Goal: Task Accomplishment & Management: Manage account settings

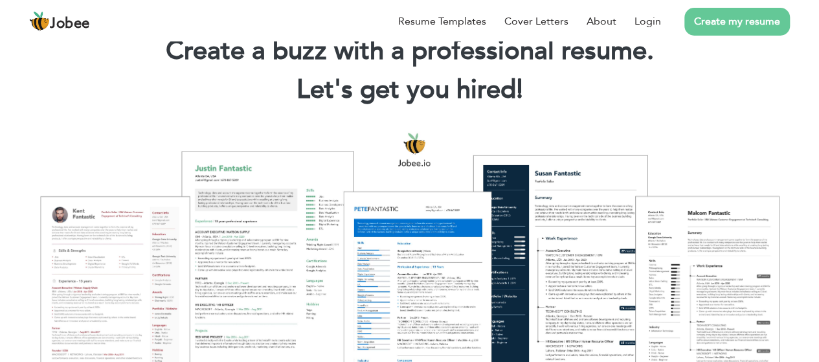
scroll to position [89, 0]
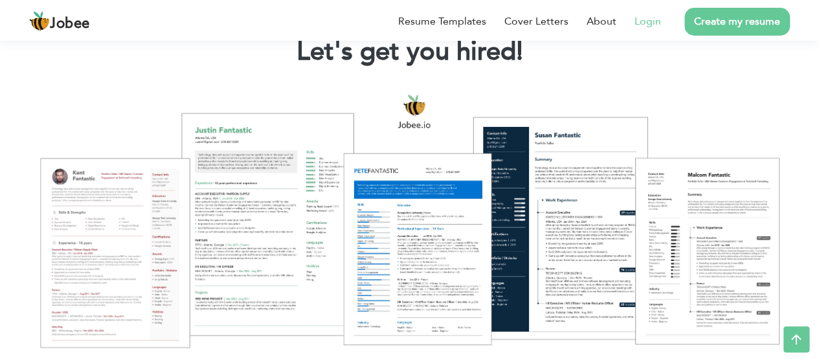
click at [643, 21] on link "Login" at bounding box center [648, 22] width 27 height 16
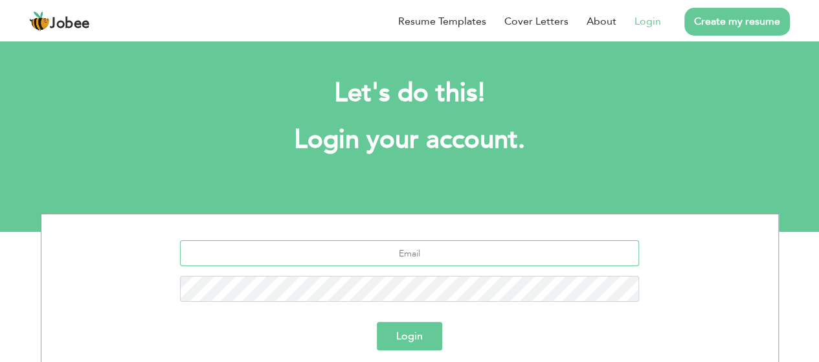
click at [387, 253] on input "text" at bounding box center [409, 253] width 459 height 26
type input "maseed.farhad@gmail.com"
click at [392, 341] on button "Login" at bounding box center [409, 336] width 65 height 28
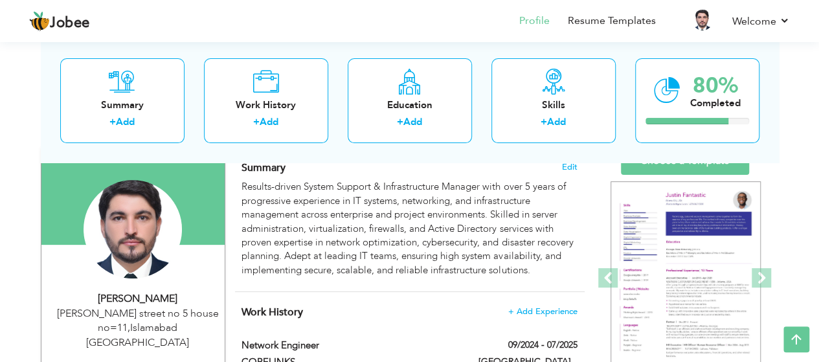
scroll to position [95, 0]
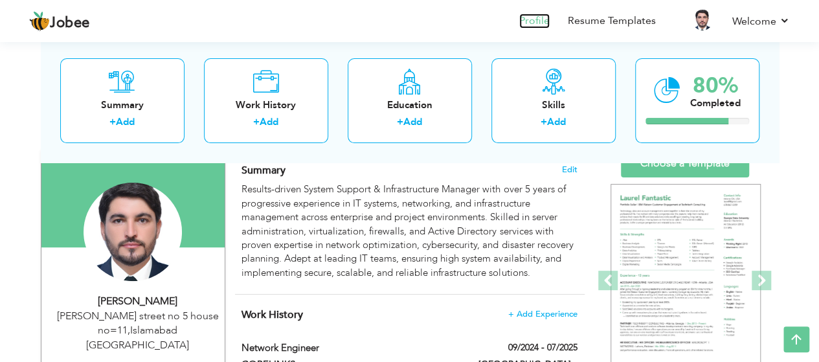
click at [532, 23] on link "Profile" at bounding box center [534, 21] width 30 height 15
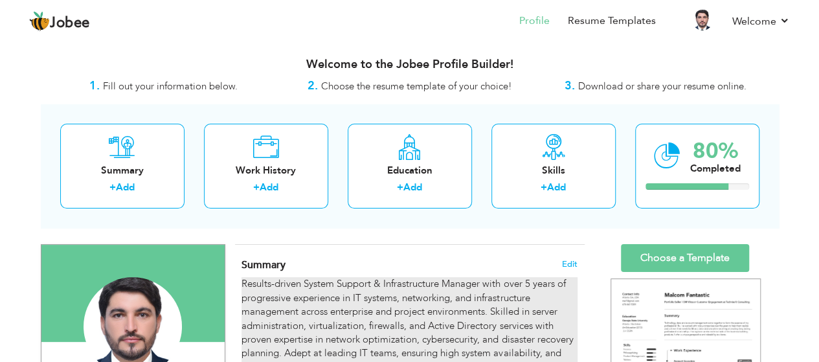
click at [533, 286] on div "Results-driven System Support & Infrastructure Manager with over 5 years of pro…" at bounding box center [409, 325] width 335 height 97
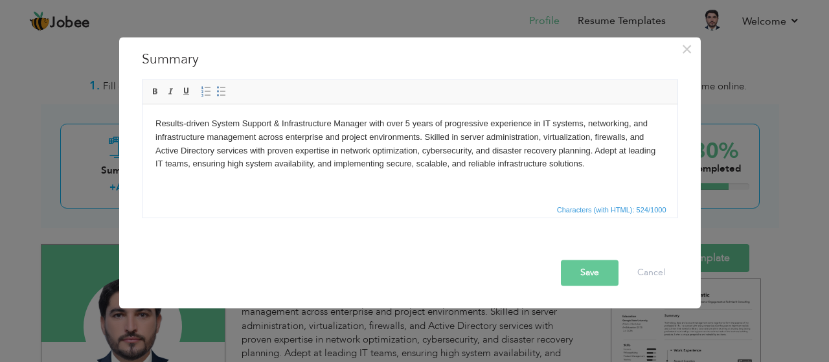
click at [411, 120] on body "Results-driven System Support & Infrastructure Manager with over 5 years of pro…" at bounding box center [409, 144] width 509 height 54
click at [591, 274] on button "Save" at bounding box center [590, 273] width 58 height 26
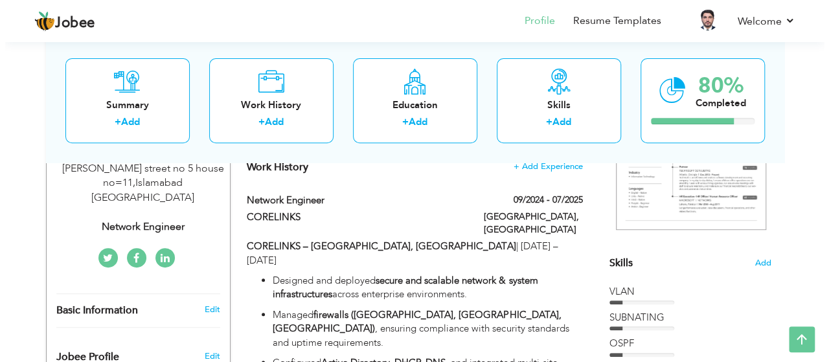
scroll to position [233, 0]
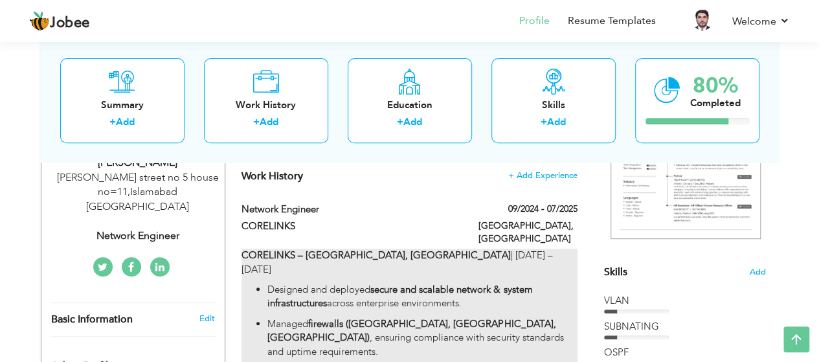
click at [385, 249] on p "CORELINKS – Peshawar, Pakistan | Aug 2022 – Jun 2025" at bounding box center [409, 263] width 335 height 28
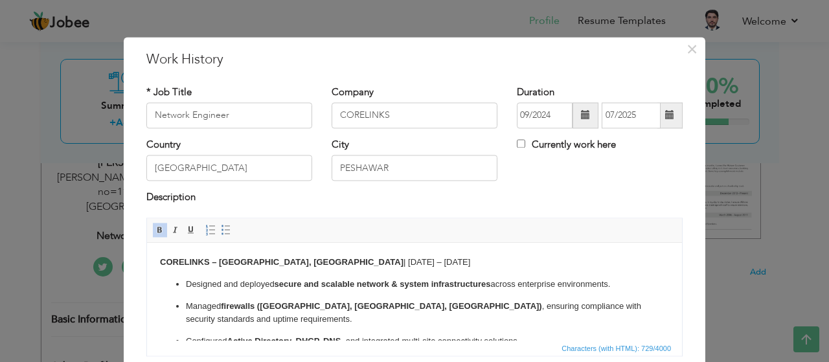
click at [297, 262] on p "CORELINKS – Peshawar, Pakistan | Aug 2022 – Jun 2025" at bounding box center [414, 263] width 509 height 14
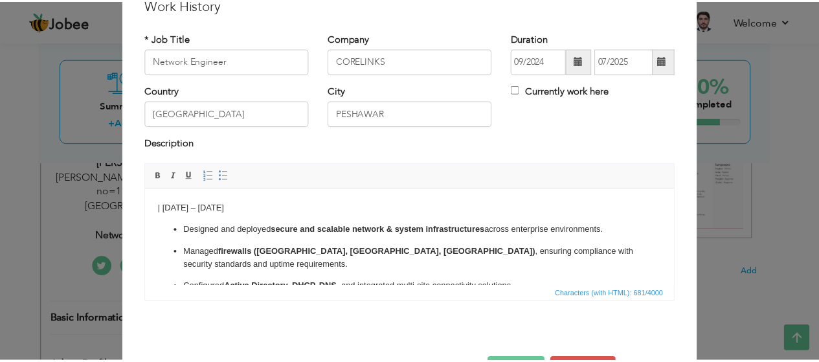
scroll to position [98, 0]
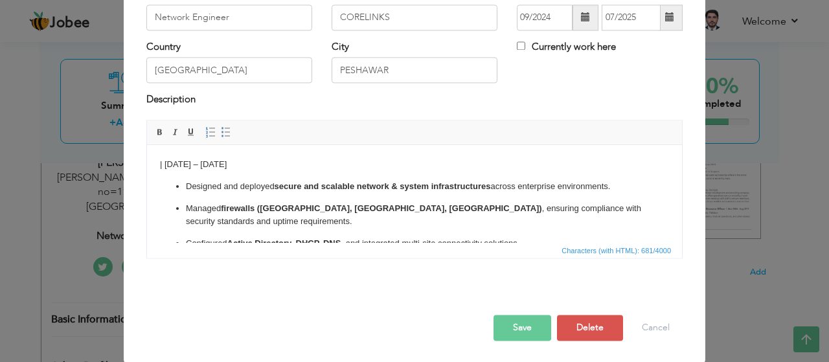
click at [515, 332] on button "Save" at bounding box center [522, 328] width 58 height 26
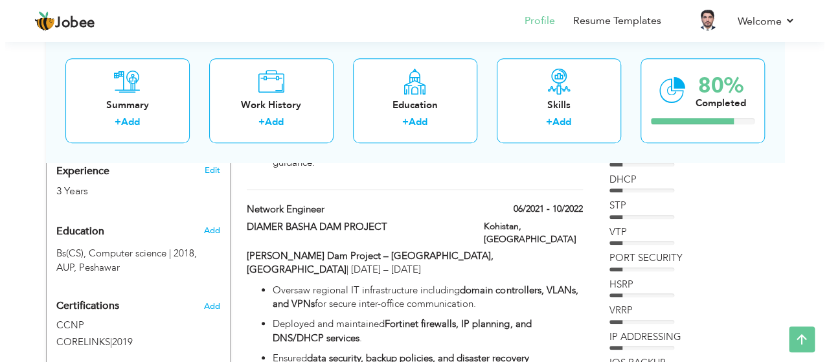
scroll to position [513, 0]
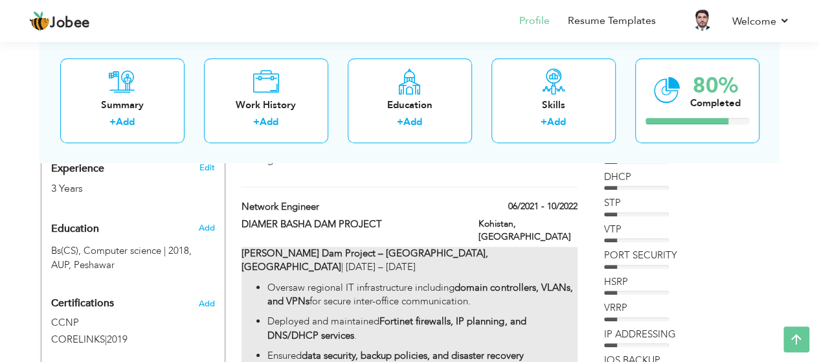
click at [357, 281] on p "Oversaw regional IT infrastructure including domain controllers, VLANs, and VPN…" at bounding box center [422, 295] width 310 height 28
type input "DIAMER BASHA DAM PROJECT"
type input "06/2021"
type input "10/2022"
type input "[GEOGRAPHIC_DATA]"
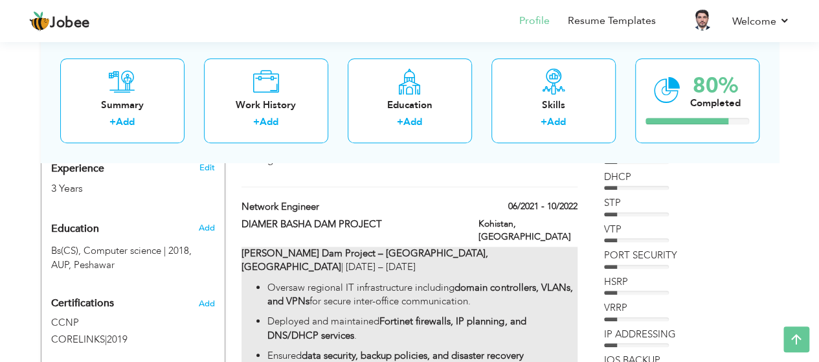
type input "Kohistan"
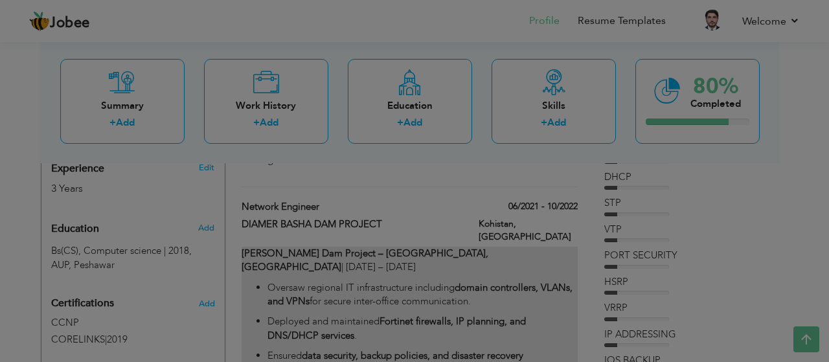
scroll to position [0, 0]
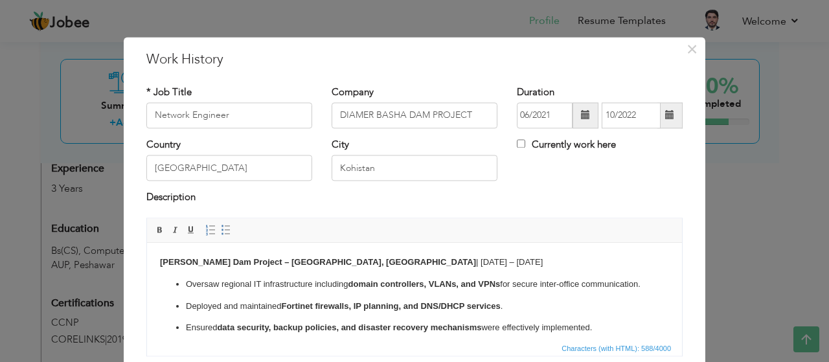
click at [353, 260] on p "Diamer Basha Dam Project – Kohistan, Pakistan | May 2021 – Sep 2022" at bounding box center [414, 263] width 509 height 14
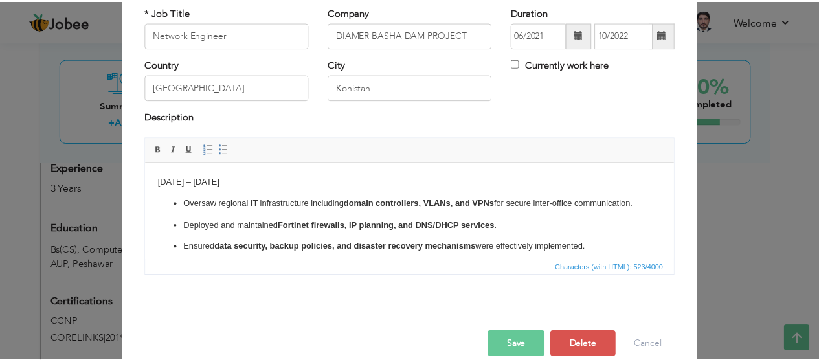
scroll to position [98, 0]
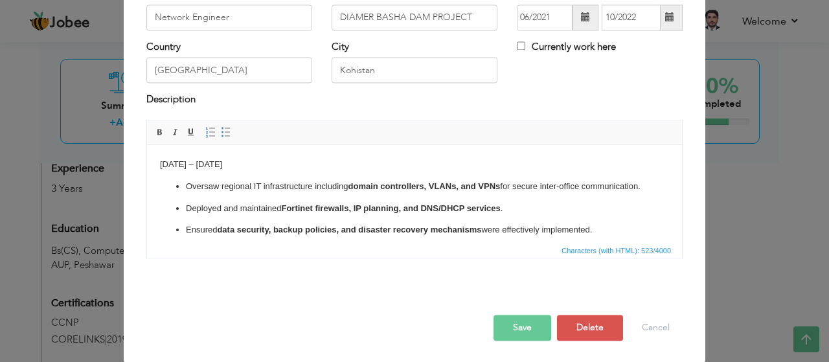
click at [506, 327] on button "Save" at bounding box center [522, 328] width 58 height 26
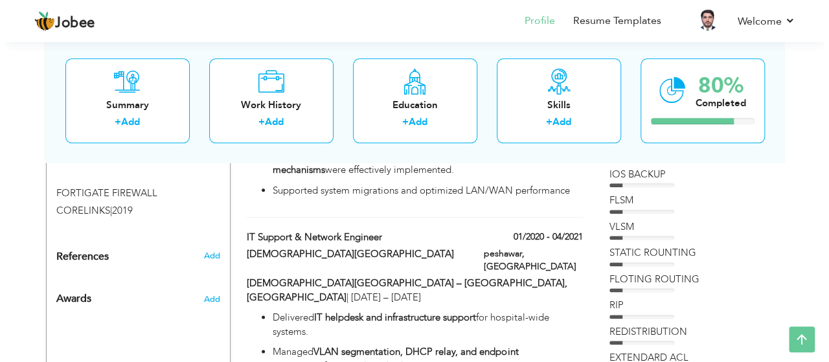
scroll to position [703, 0]
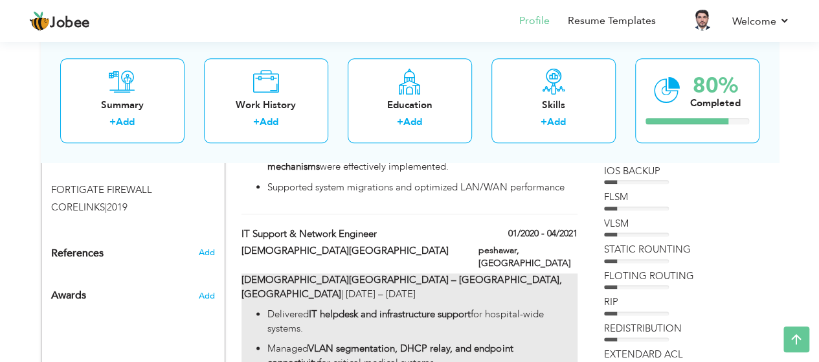
click at [348, 308] on strong "IT helpdesk and infrastructure support" at bounding box center [390, 314] width 162 height 13
type input "IT Support & Network Engineer"
type input "[DEMOGRAPHIC_DATA][GEOGRAPHIC_DATA]"
type input "01/2020"
type input "04/2021"
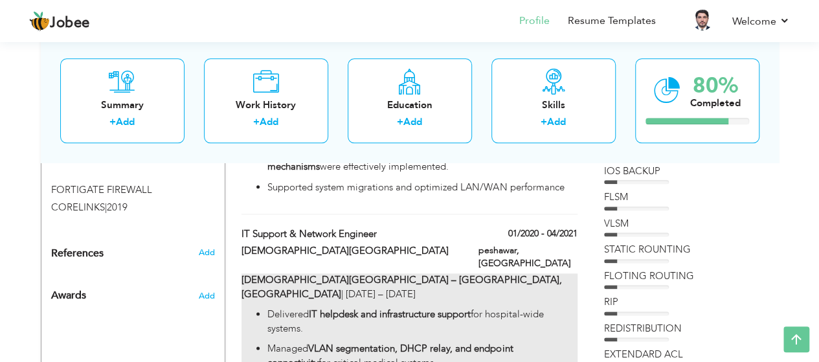
type input "peshawar"
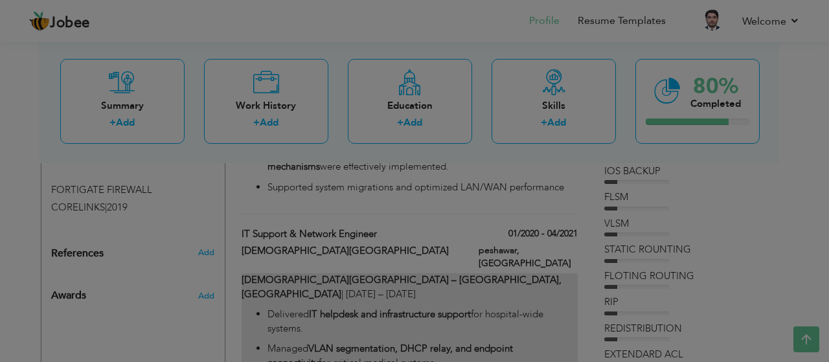
scroll to position [0, 0]
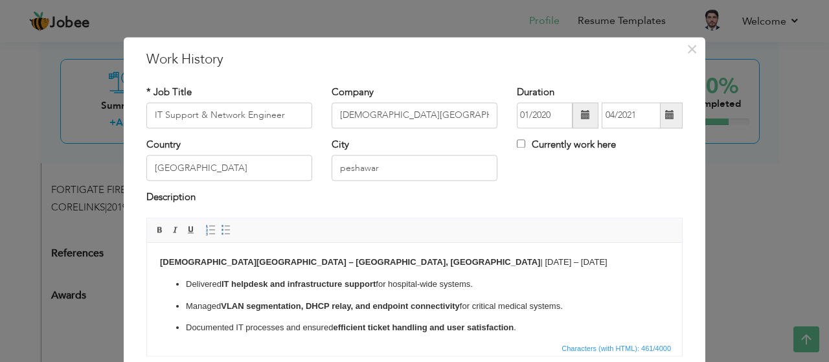
click at [343, 261] on p "Lady Reading Hospital – Peshawar, Pakistan | Dec 2019 – Mar 2021" at bounding box center [414, 263] width 509 height 14
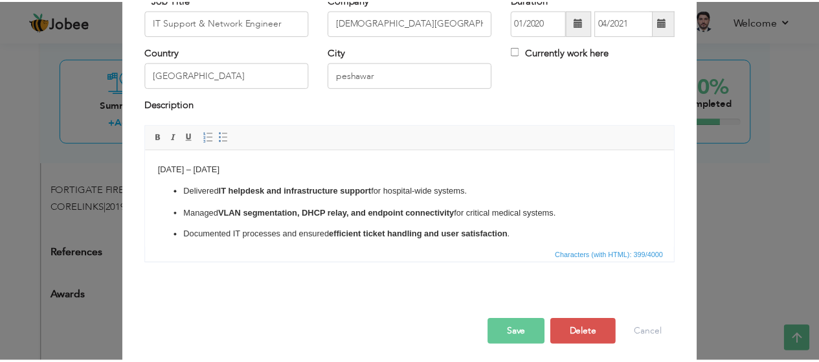
scroll to position [98, 0]
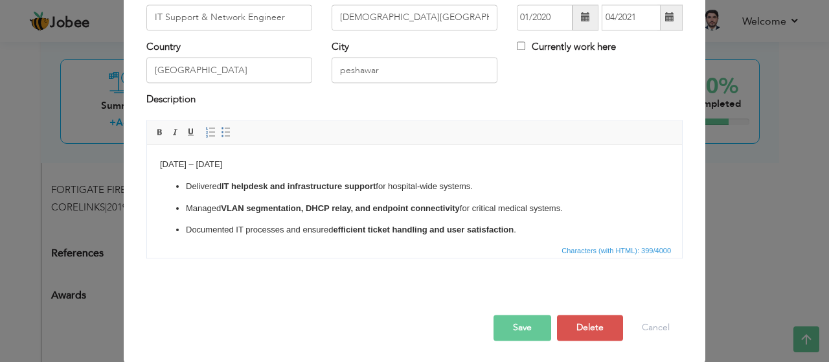
click at [500, 328] on button "Save" at bounding box center [522, 328] width 58 height 26
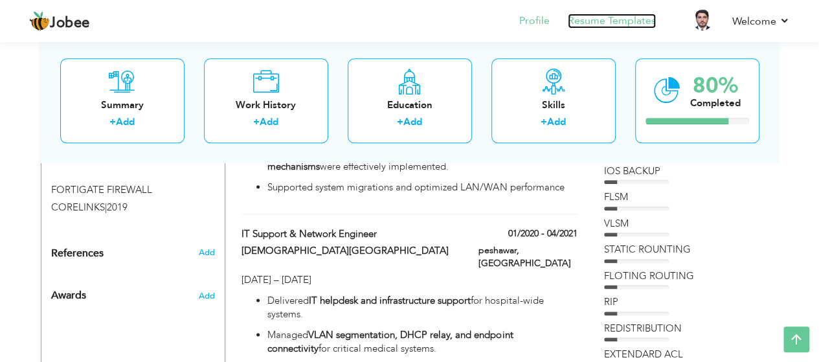
click at [610, 14] on link "Resume Templates" at bounding box center [612, 21] width 88 height 15
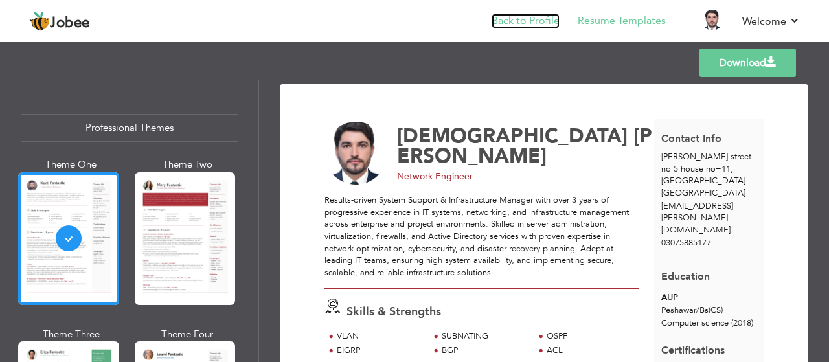
click at [545, 15] on link "Back to Profile" at bounding box center [525, 21] width 68 height 15
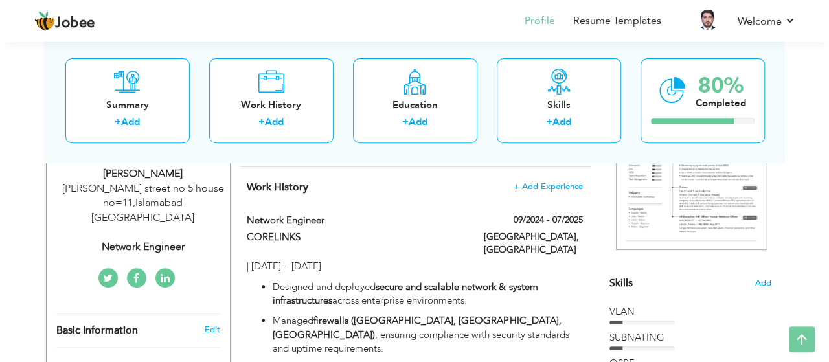
scroll to position [228, 0]
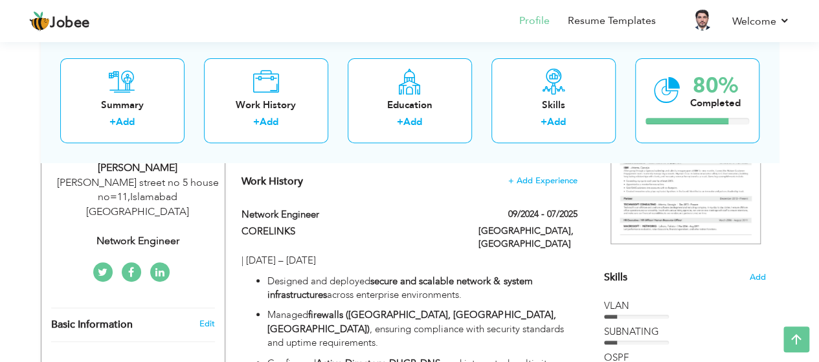
click at [155, 234] on div "Network Engineer" at bounding box center [138, 241] width 174 height 15
type input "Muhammad"
type input "Farhad"
type input "03075885177"
select select "number:166"
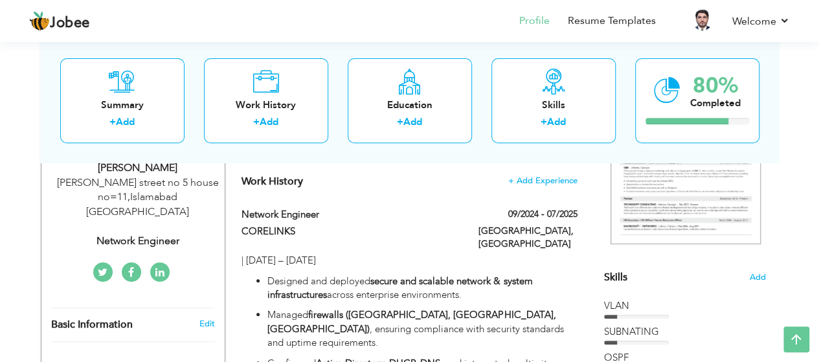
type input "[GEOGRAPHIC_DATA]"
type input "Rehman abad street no 5 house no=11"
select select "number:5"
type input "Network Engineer"
type input "https://www.linkedin.com/in/muhammad-farhad-227921347/"
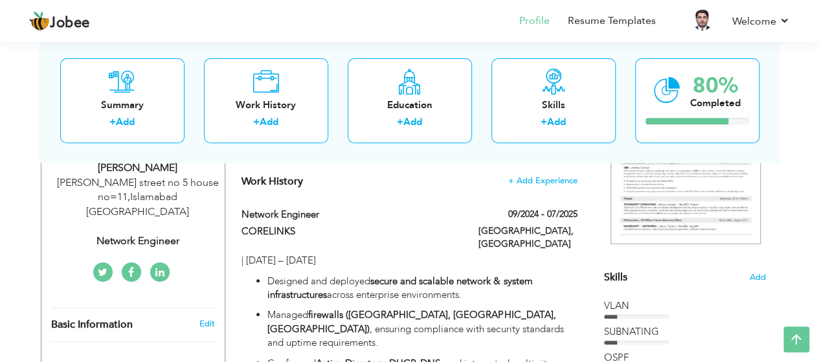
type input "https://www.facebook.com/muhammad.farhad.357"
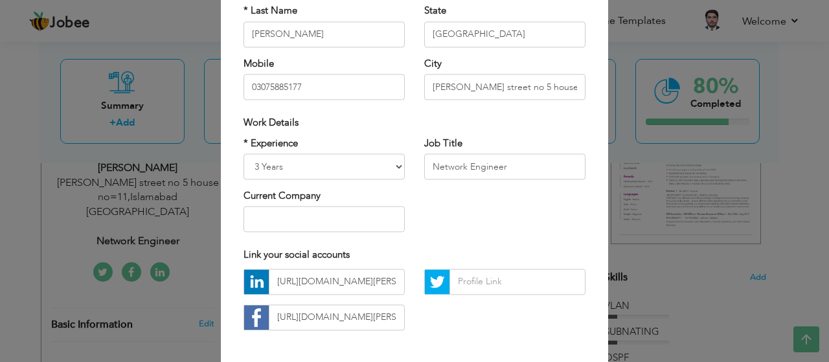
scroll to position [157, 0]
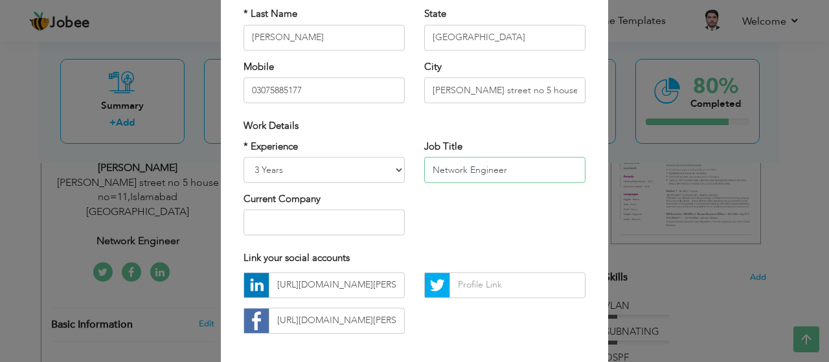
click at [528, 168] on input "Network Engineer" at bounding box center [504, 170] width 161 height 26
type input "N"
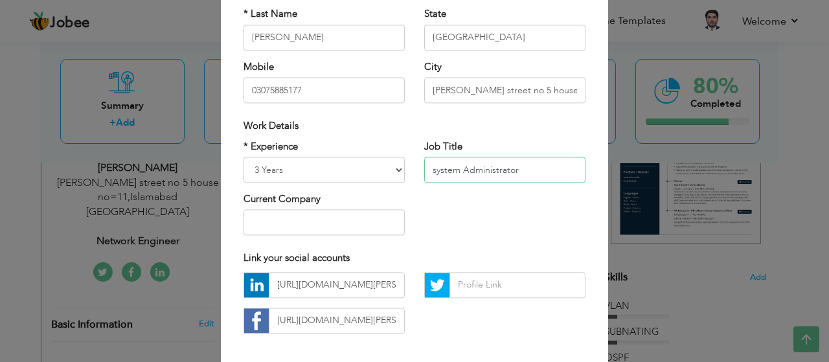
click at [528, 168] on input "system Administrator" at bounding box center [504, 170] width 161 height 26
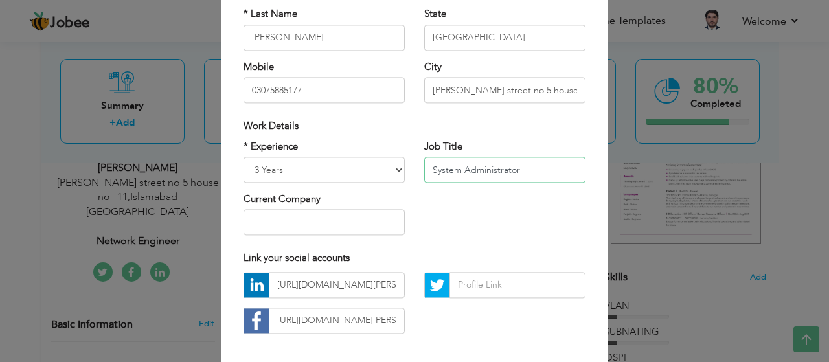
type input "System Administrator"
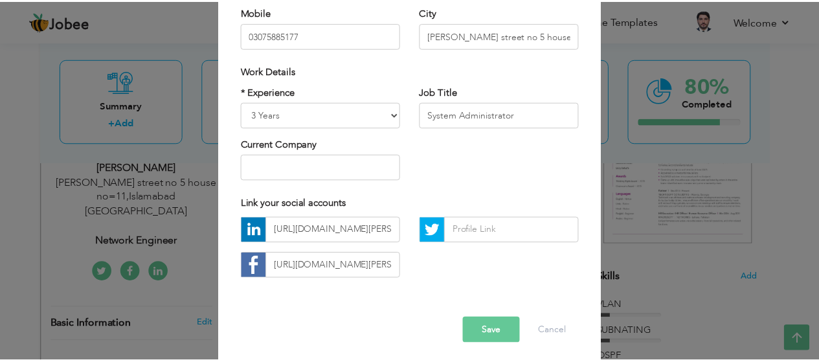
scroll to position [216, 0]
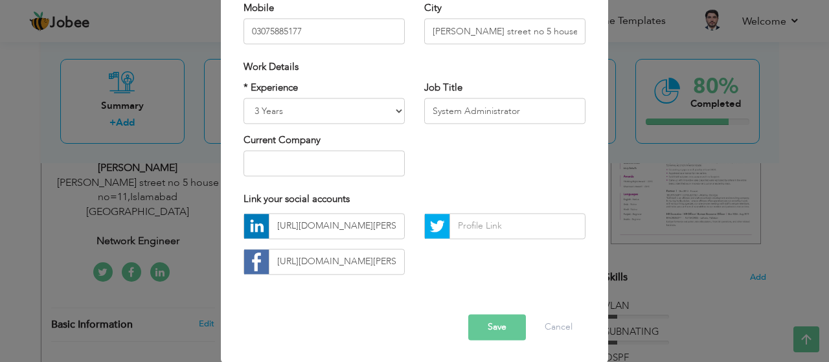
click at [482, 323] on button "Save" at bounding box center [497, 327] width 58 height 26
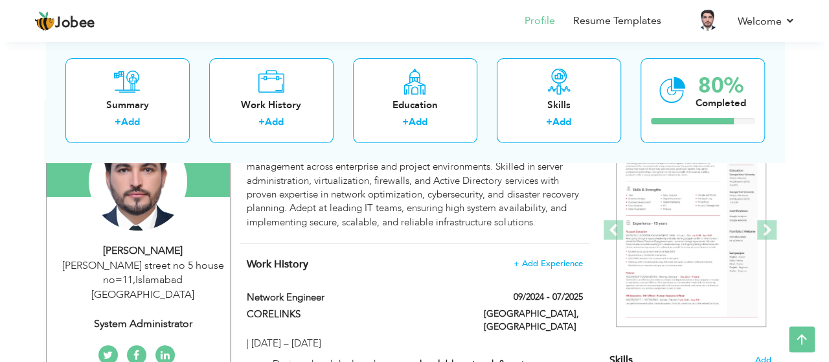
scroll to position [128, 0]
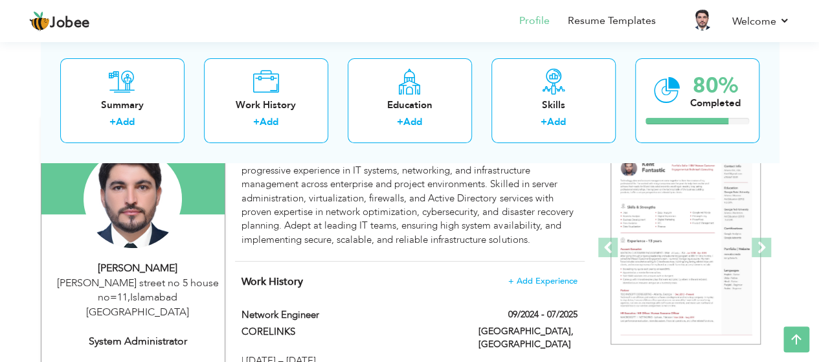
click at [150, 291] on div "Rehman abad street no 5 house no=11 , Islamabad Pakistan" at bounding box center [138, 298] width 174 height 45
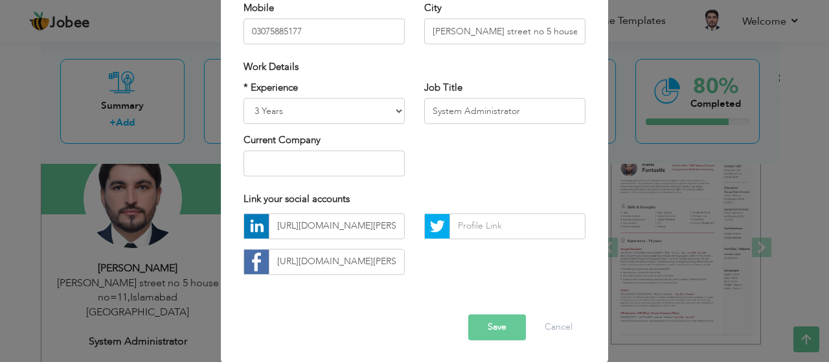
scroll to position [0, 0]
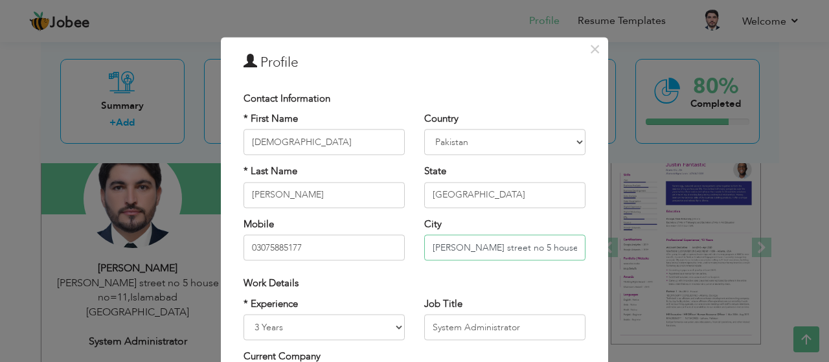
click at [571, 243] on input "Rehman abad street no 5 house no=11" at bounding box center [504, 248] width 161 height 26
click at [575, 244] on input "Rehman abad street no 5 house no=11" at bounding box center [504, 248] width 161 height 26
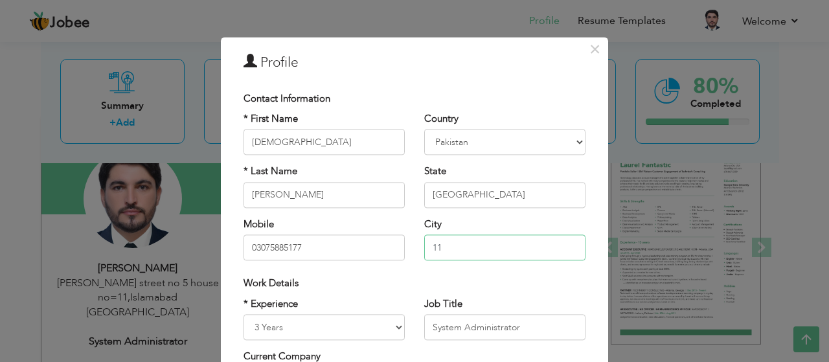
type input "1"
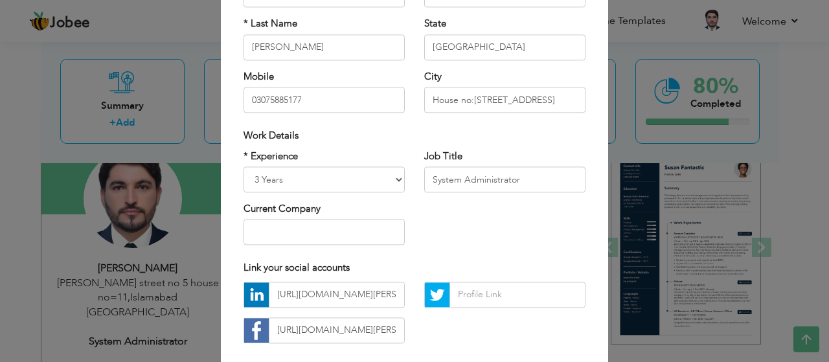
scroll to position [216, 0]
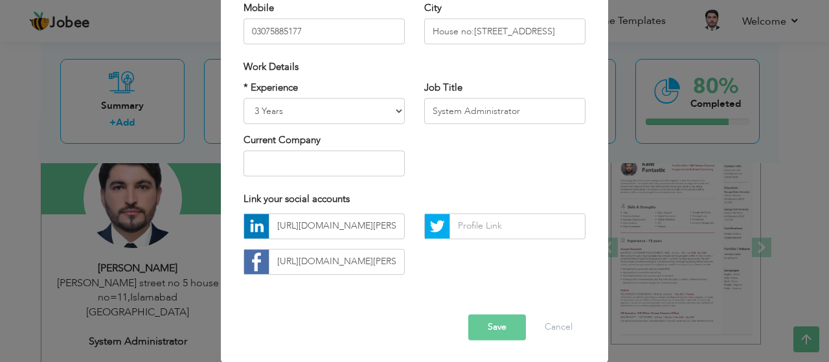
click at [493, 326] on button "Save" at bounding box center [497, 327] width 58 height 26
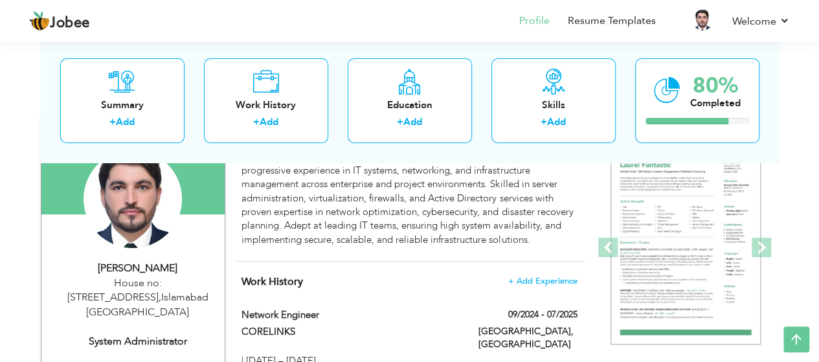
click at [146, 293] on div "House no:161 , Street no :5 , F-11/1, Islamabad , Islamabad Pakistan" at bounding box center [138, 298] width 174 height 45
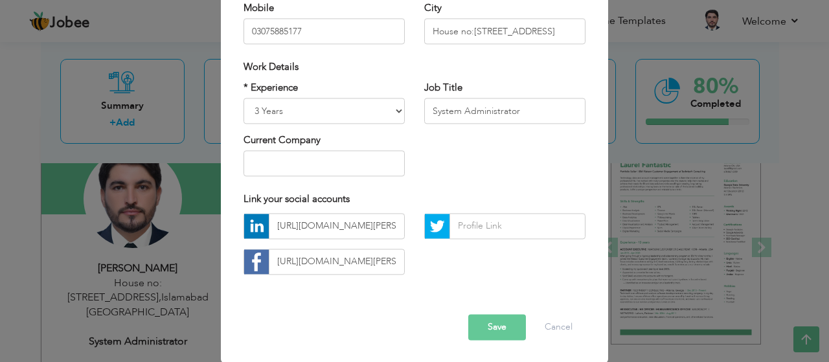
scroll to position [0, 0]
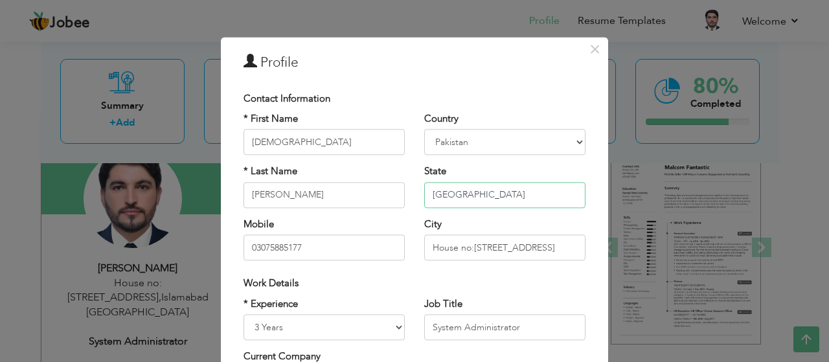
click at [477, 192] on input "[GEOGRAPHIC_DATA]" at bounding box center [504, 195] width 161 height 26
click at [575, 243] on input "House no:161 , Street no :5 , F-11/1, Islamabad" at bounding box center [504, 248] width 161 height 26
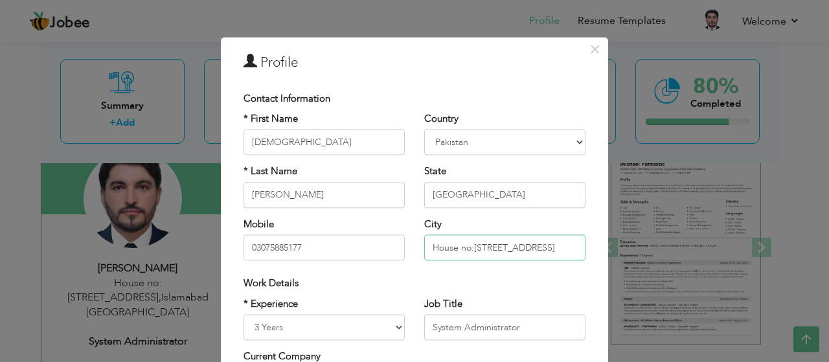
click at [512, 249] on input "House no:161 , Street no :5 , F-11/1, Islamabad" at bounding box center [504, 248] width 161 height 26
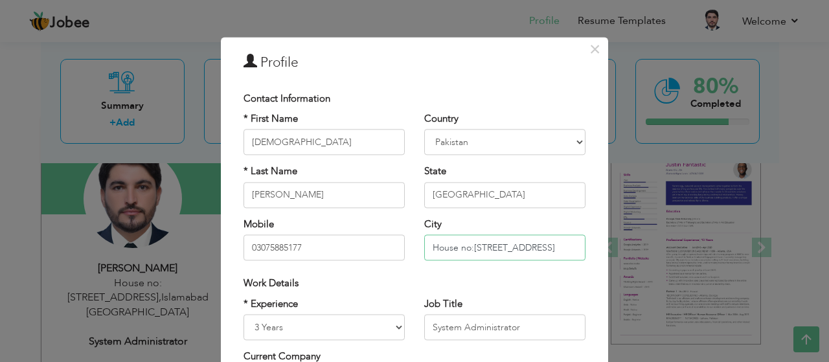
type input "House no:[STREET_ADDRESS]"
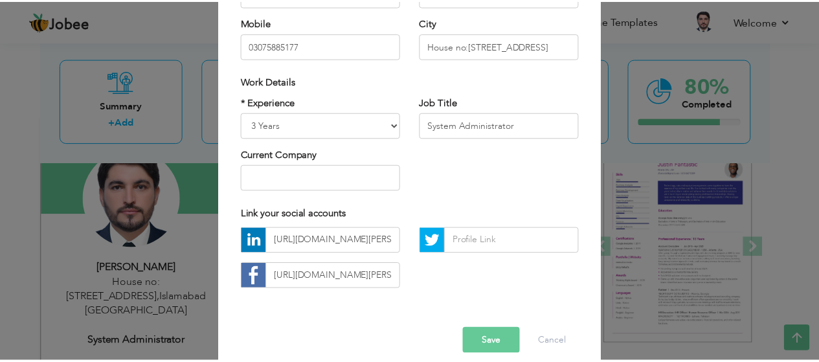
scroll to position [216, 0]
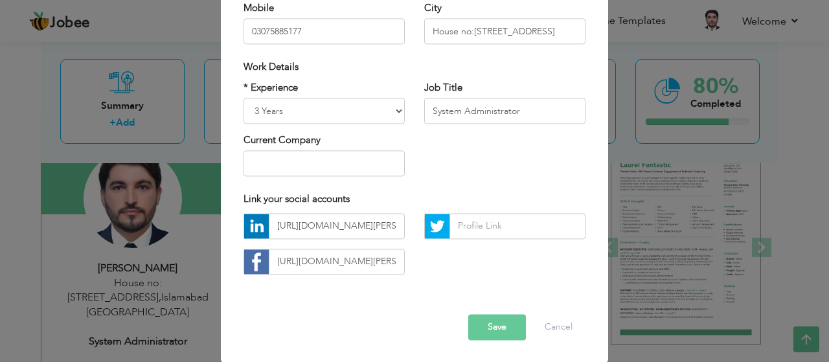
click at [492, 330] on button "Save" at bounding box center [497, 327] width 58 height 26
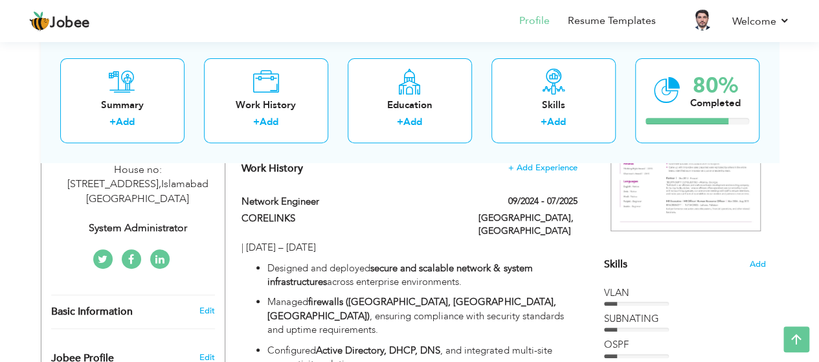
scroll to position [267, 0]
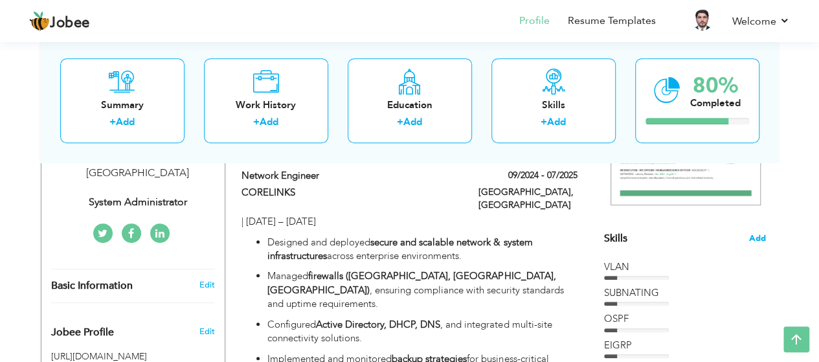
click at [755, 236] on span "Add" at bounding box center [757, 238] width 17 height 12
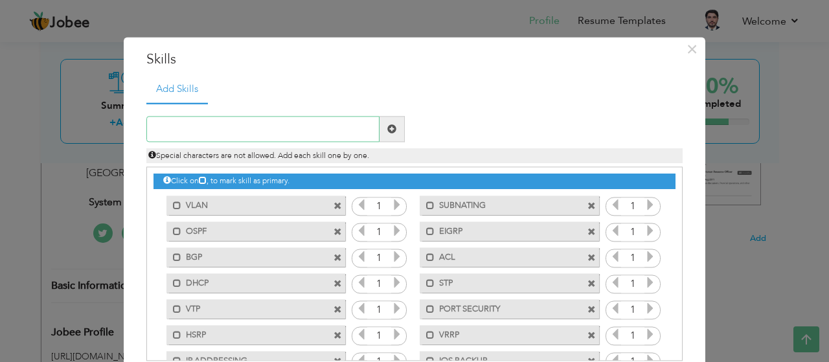
click at [179, 132] on input "text" at bounding box center [262, 130] width 233 height 26
click at [333, 205] on span at bounding box center [337, 206] width 8 height 8
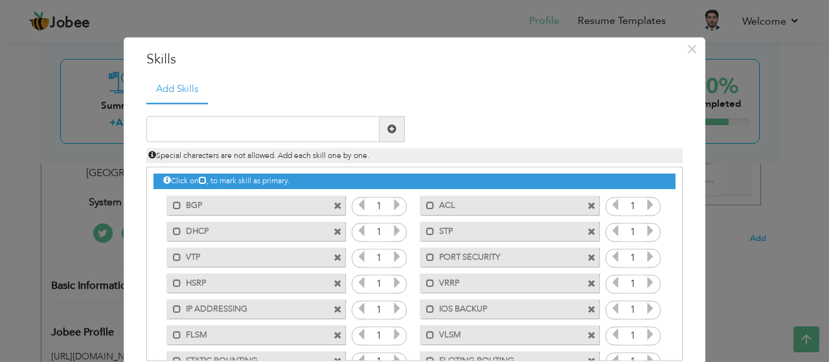
click at [333, 205] on span at bounding box center [337, 206] width 8 height 8
click at [587, 205] on span at bounding box center [591, 206] width 8 height 8
click at [333, 205] on span at bounding box center [337, 206] width 8 height 8
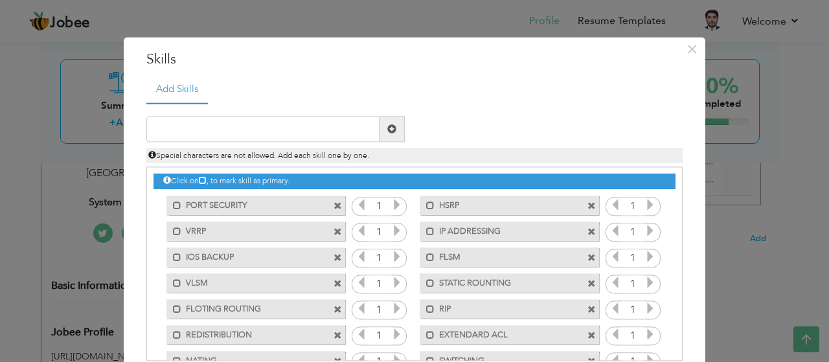
click at [333, 205] on span at bounding box center [337, 206] width 8 height 8
click at [587, 205] on span at bounding box center [591, 206] width 8 height 8
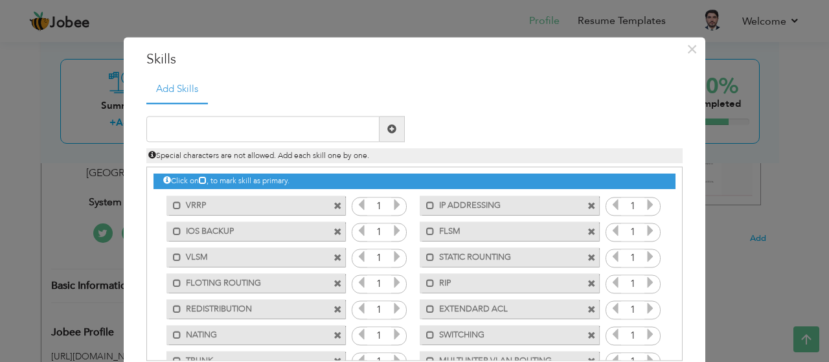
click at [333, 205] on span at bounding box center [337, 206] width 8 height 8
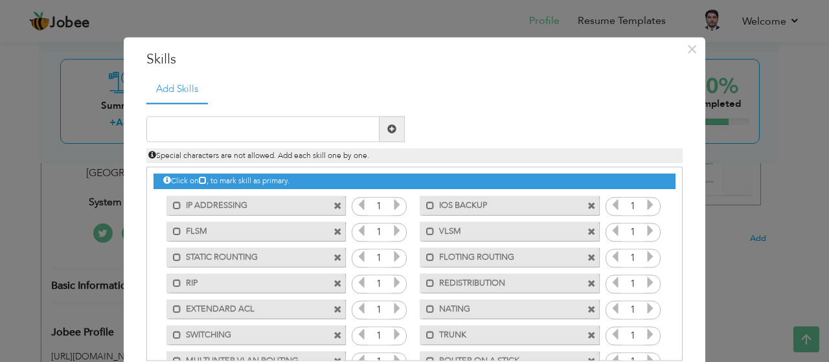
click at [333, 205] on span at bounding box center [337, 206] width 8 height 8
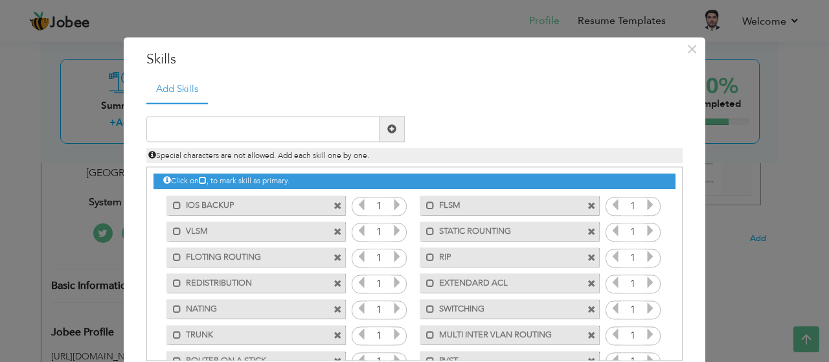
click at [333, 205] on span at bounding box center [337, 206] width 8 height 8
click at [587, 205] on span at bounding box center [591, 206] width 8 height 8
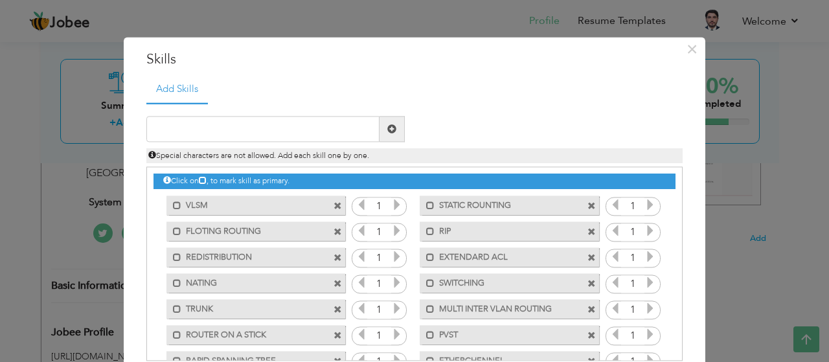
click at [333, 205] on span at bounding box center [337, 206] width 8 height 8
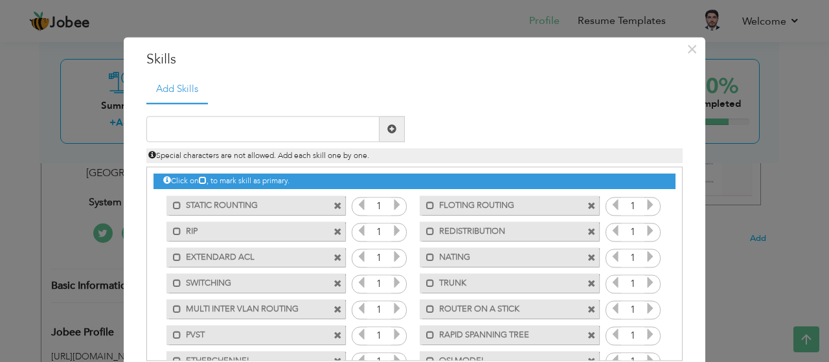
click at [333, 205] on span at bounding box center [337, 206] width 8 height 8
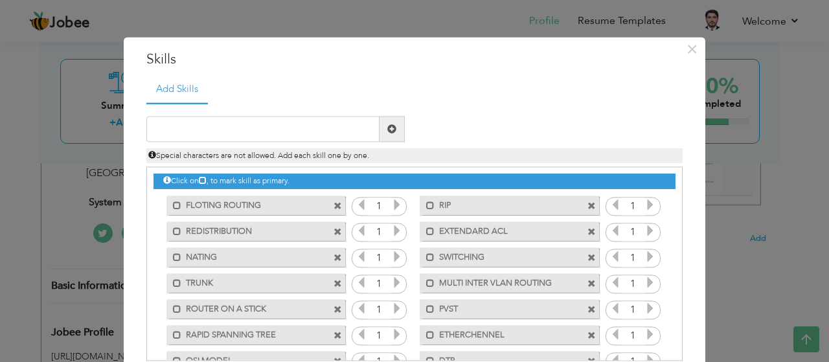
click at [333, 205] on span at bounding box center [337, 206] width 8 height 8
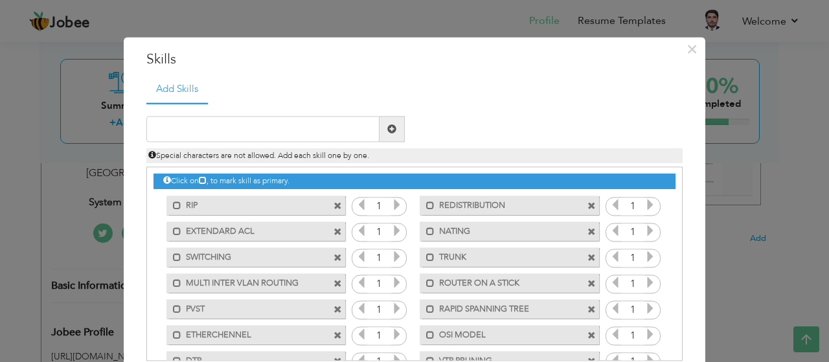
click at [333, 205] on span at bounding box center [337, 206] width 8 height 8
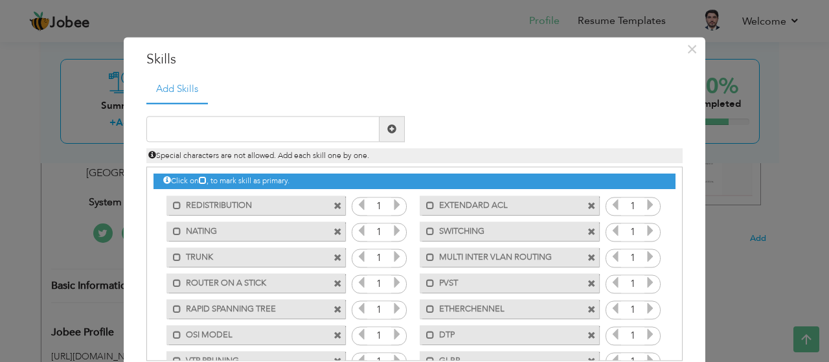
click at [333, 205] on span at bounding box center [337, 206] width 8 height 8
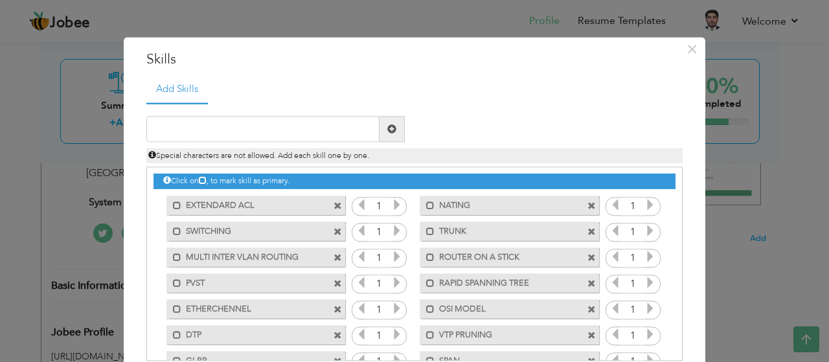
click at [333, 205] on span at bounding box center [337, 206] width 8 height 8
click at [587, 205] on span at bounding box center [591, 206] width 8 height 8
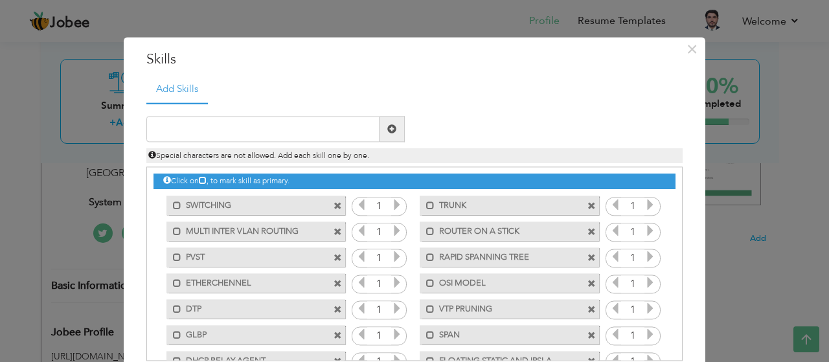
click at [333, 205] on span at bounding box center [337, 206] width 8 height 8
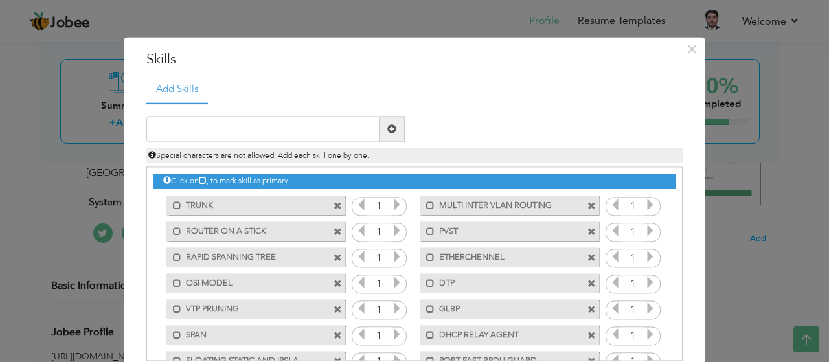
click at [333, 205] on span at bounding box center [337, 206] width 8 height 8
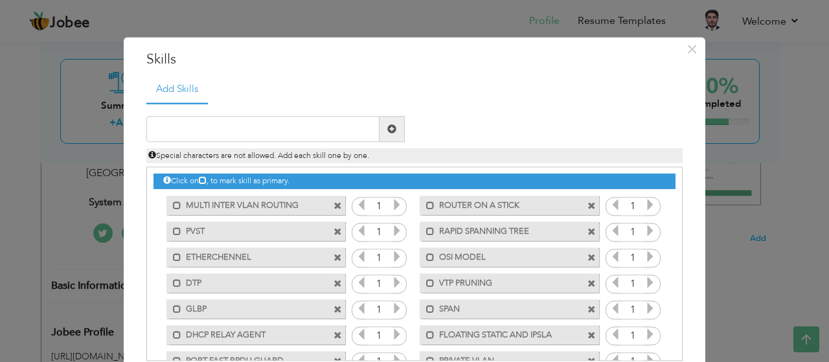
click at [333, 205] on span at bounding box center [337, 206] width 8 height 8
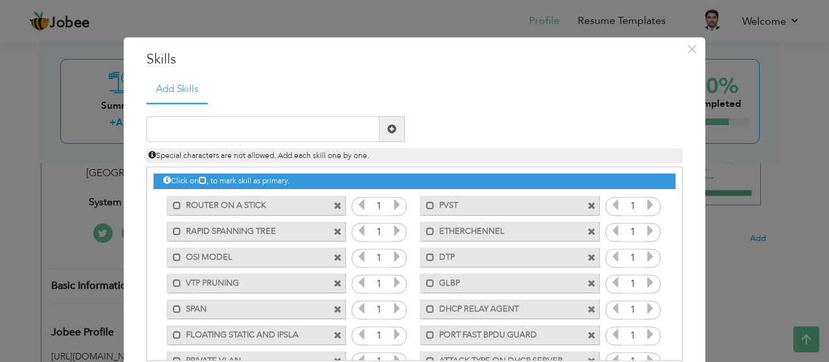
click at [333, 205] on span at bounding box center [337, 206] width 8 height 8
click at [587, 205] on span at bounding box center [591, 206] width 8 height 8
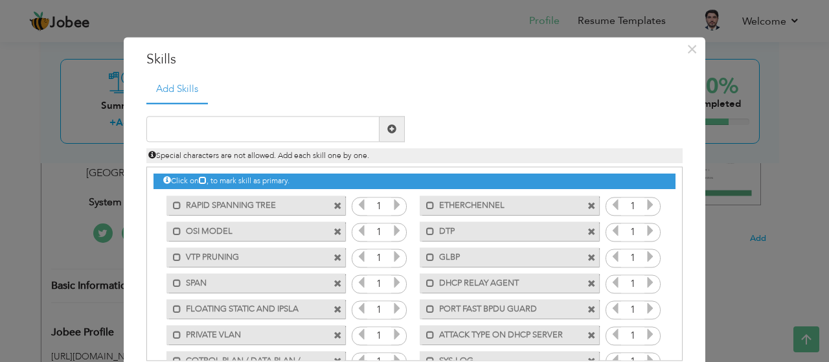
click at [333, 205] on span at bounding box center [337, 206] width 8 height 8
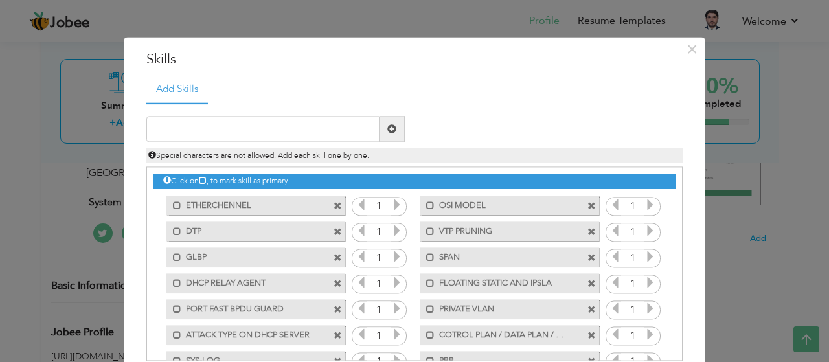
click at [333, 205] on span at bounding box center [337, 206] width 8 height 8
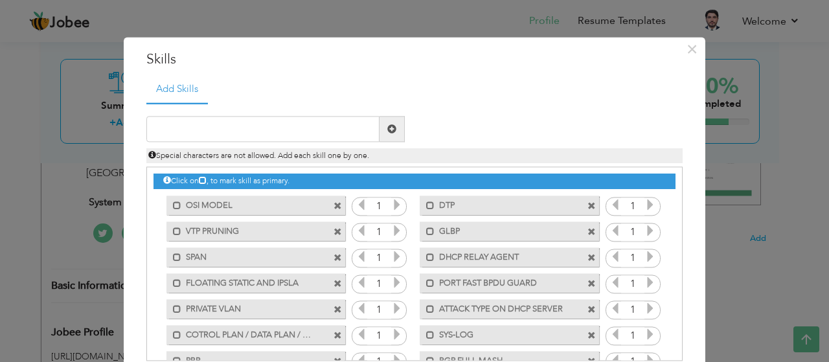
click at [333, 205] on span at bounding box center [337, 206] width 8 height 8
click at [587, 205] on span at bounding box center [591, 206] width 8 height 8
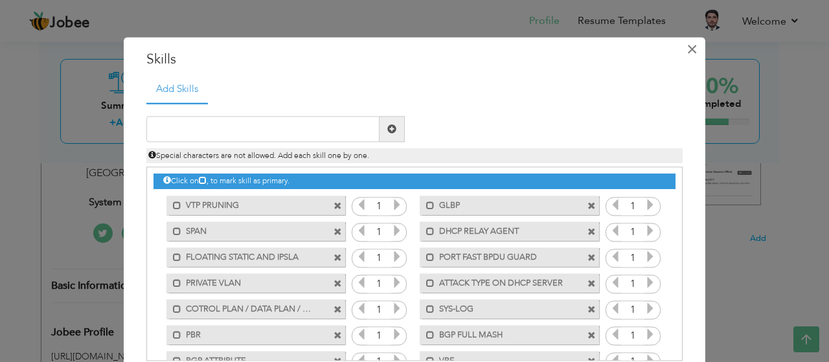
click at [686, 47] on span "×" at bounding box center [691, 49] width 11 height 23
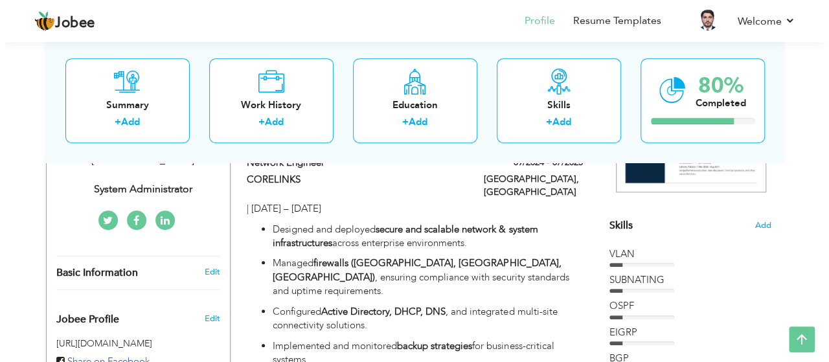
scroll to position [286, 0]
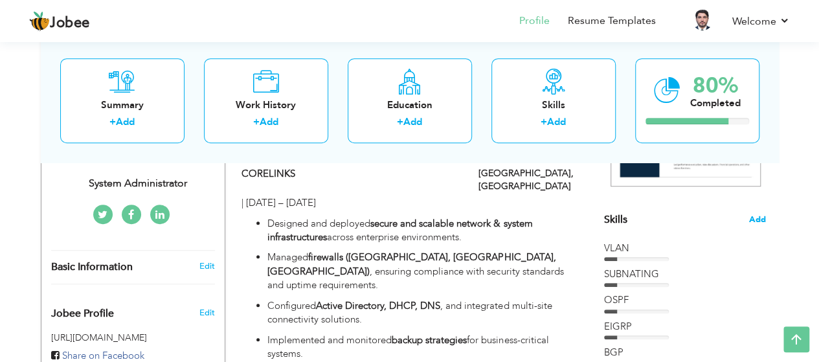
click at [750, 216] on span "Add" at bounding box center [757, 220] width 17 height 12
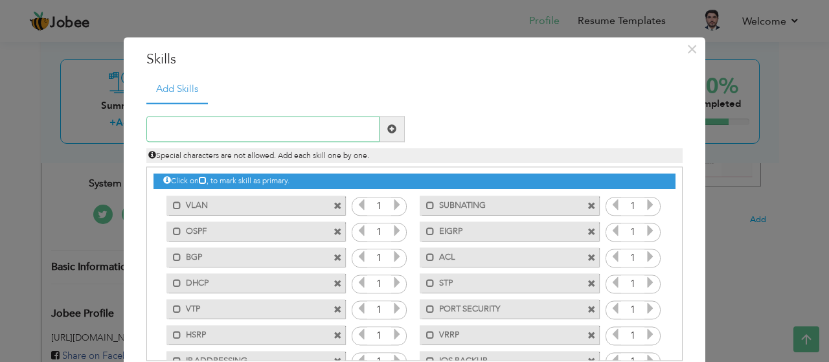
click at [235, 124] on input "text" at bounding box center [262, 130] width 233 height 26
type input "s"
type input "INSTALL & CONFIGURE WINDOW SERVER 2022"
click at [355, 128] on input "INSTALL & CONFIGURE WINDOW SERVER 2022" at bounding box center [262, 130] width 233 height 26
type input "BASIC CONFIGURATION OF SERVER MANAGER"
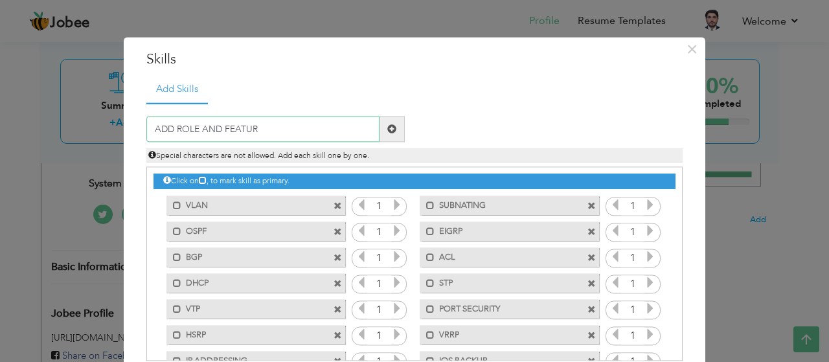
type input "ADD ROLE AND FEATURE"
type input "ADDS"
type input "PDC"
type input "DNS ZONES"
type input "FORWARD LOOKUP ZONE"
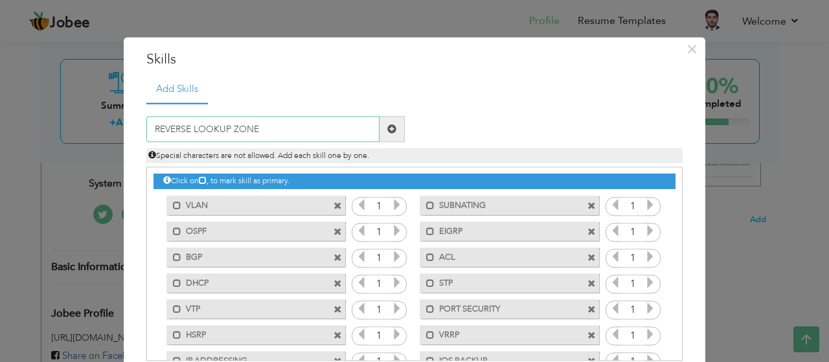
type input "REVERSE LOOKUP ZONE"
type input "CACHE DNS"
type input "PRIMARY DNS"
type input "SECONDARY DNS"
type input "STUB DNS"
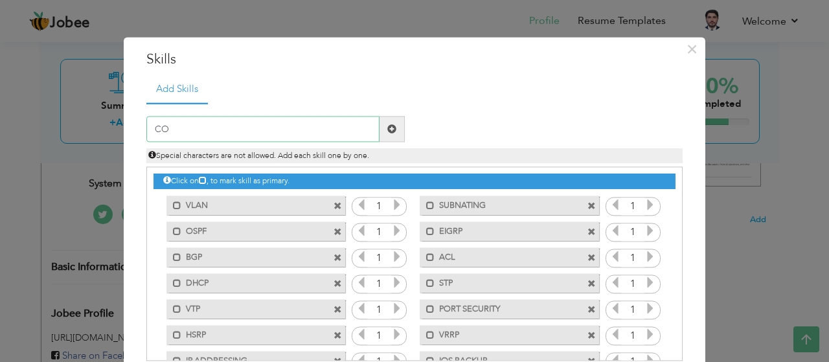
type input "C"
type input "ADC (ADITIONAL DOMAIN CONTROL)"
type input "RODC(READ ONLY DOMAIN CONTROL)"
type input "GROUPS AND OUs"
type input "GPO (GROUP POLICY OBJECT )"
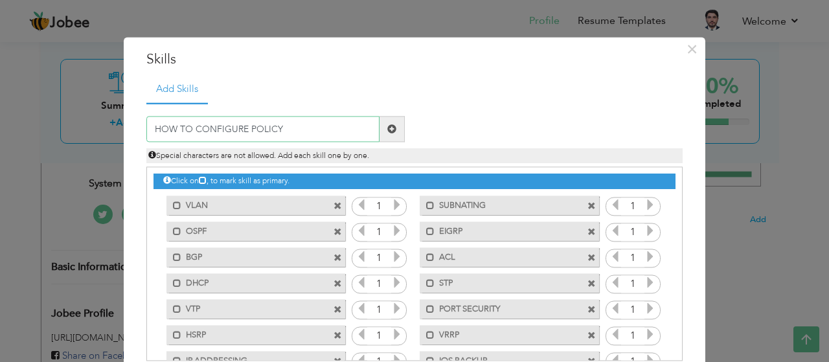
type input "HOW TO CONFIGURE POLICY"
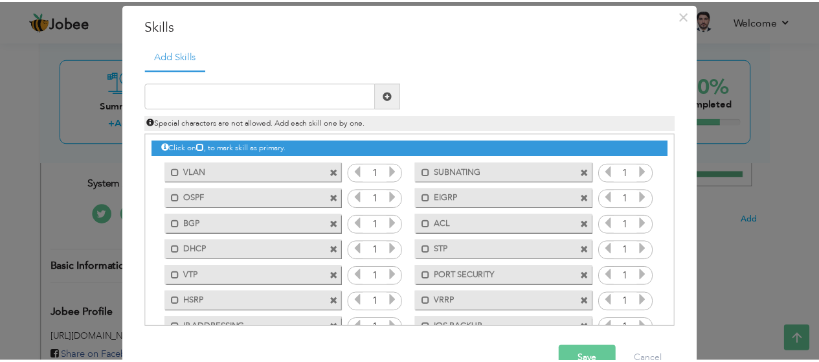
scroll to position [66, 0]
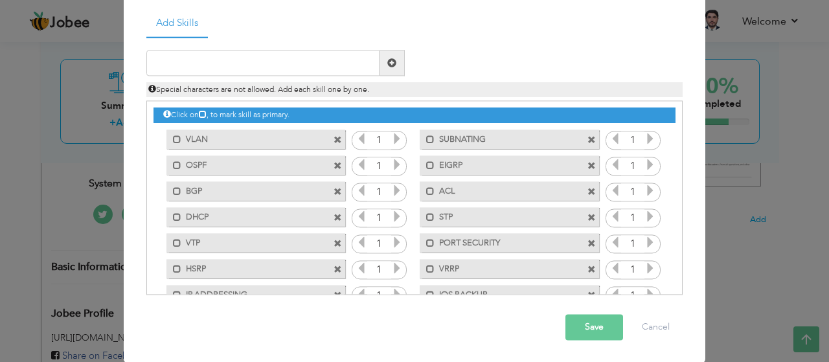
click at [594, 323] on button "Save" at bounding box center [594, 328] width 58 height 26
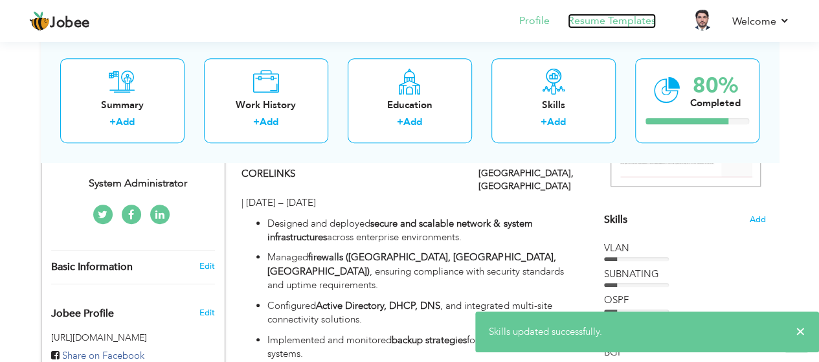
click at [590, 23] on link "Resume Templates" at bounding box center [612, 21] width 88 height 15
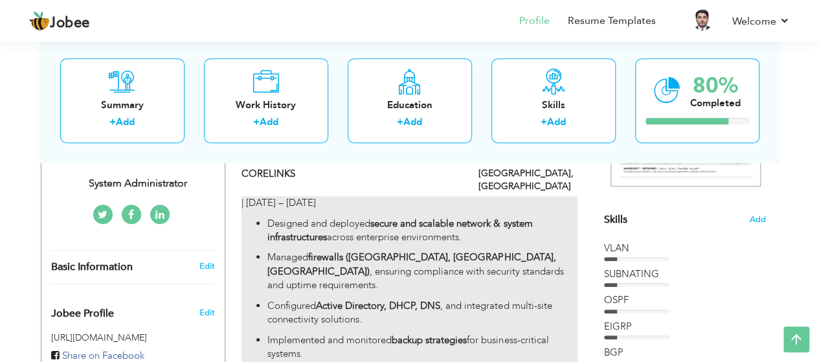
click at [436, 251] on strong "firewalls (Palo Alto, ASA, FortiGate)" at bounding box center [411, 264] width 288 height 27
type input "Network Engineer"
type input "CORELINKS"
type input "09/2024"
type input "07/2025"
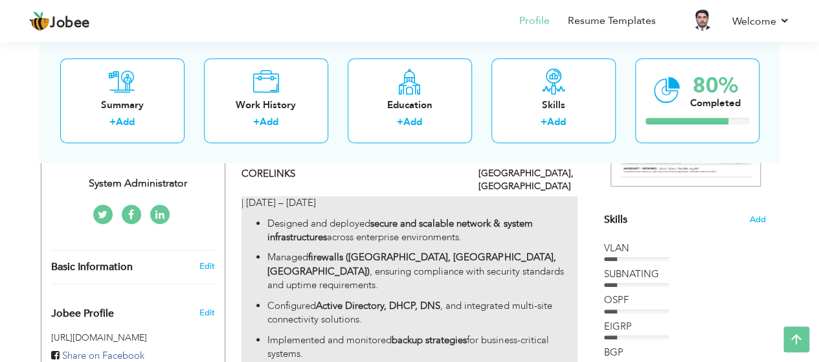
type input "[GEOGRAPHIC_DATA]"
type input "PESHAWAR"
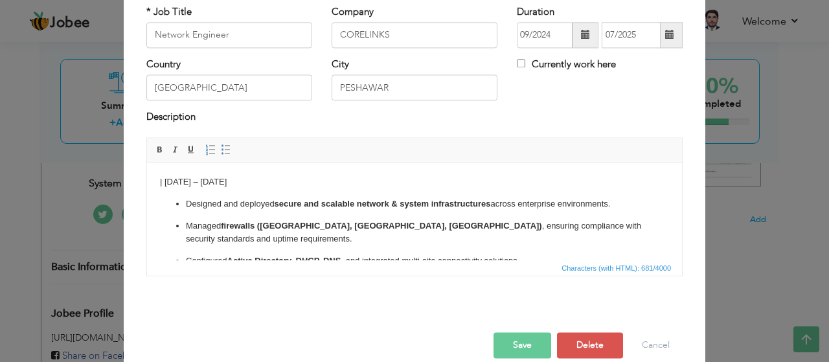
scroll to position [86, 0]
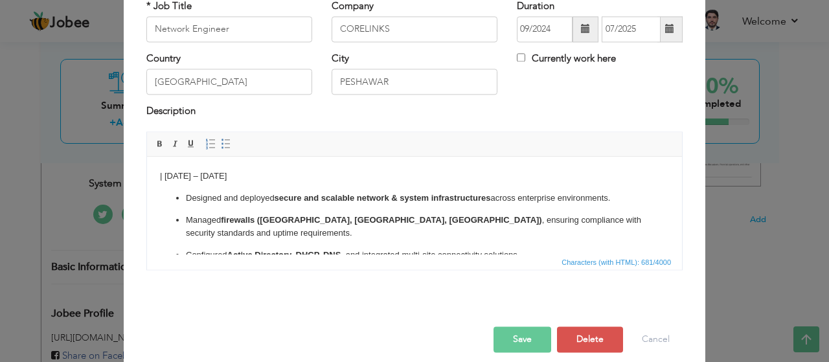
click at [320, 220] on strong "firewalls (Palo Alto, ASA, FortiGate)" at bounding box center [381, 220] width 321 height 10
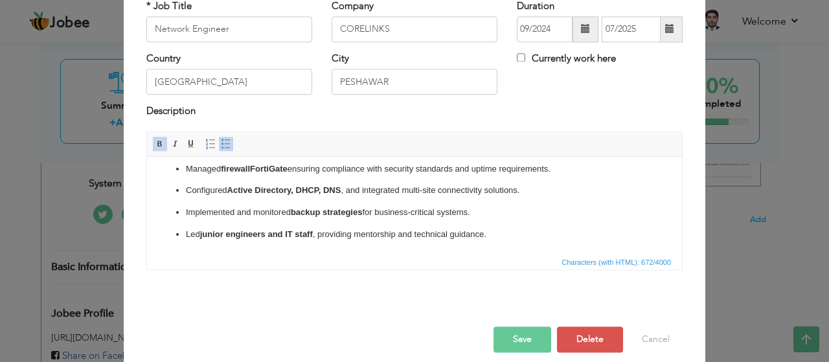
scroll to position [52, 0]
click at [523, 338] on button "Save" at bounding box center [522, 339] width 58 height 26
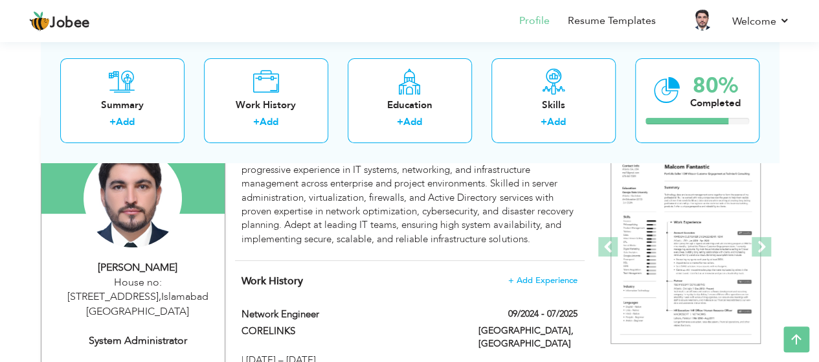
scroll to position [110, 0]
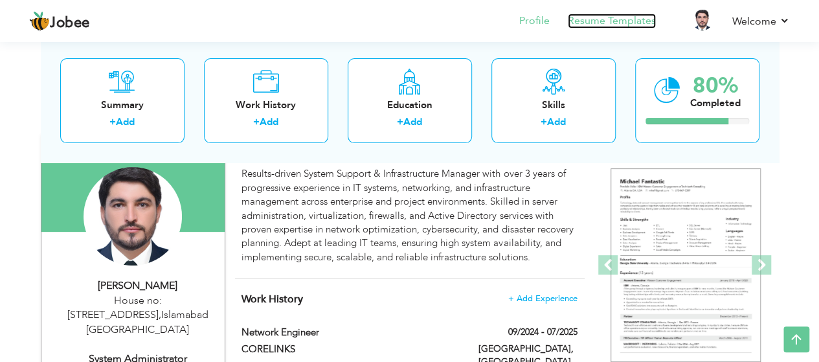
click at [616, 21] on link "Resume Templates" at bounding box center [612, 21] width 88 height 15
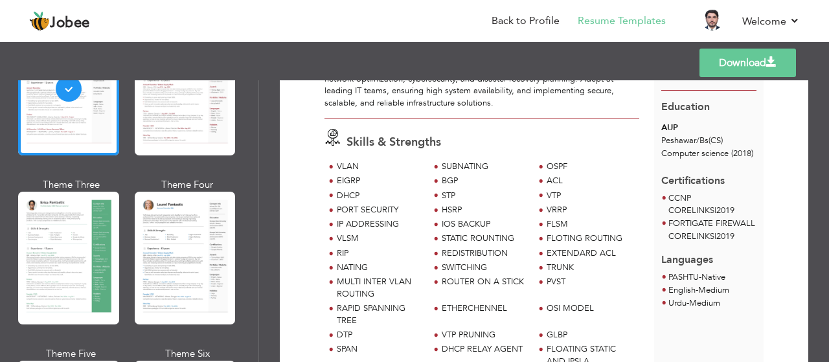
scroll to position [153, 0]
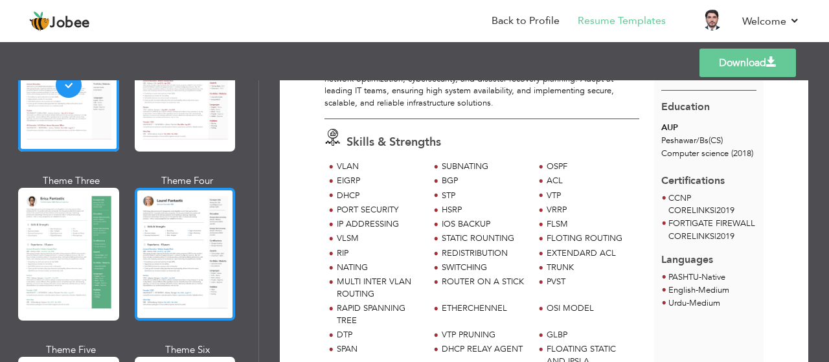
click at [155, 214] on div at bounding box center [185, 254] width 101 height 133
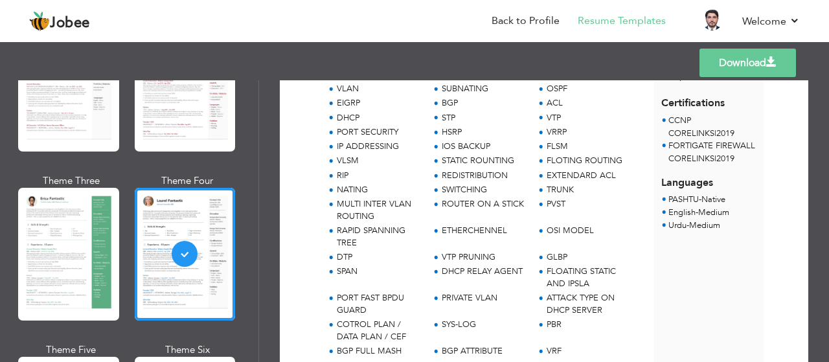
scroll to position [0, 0]
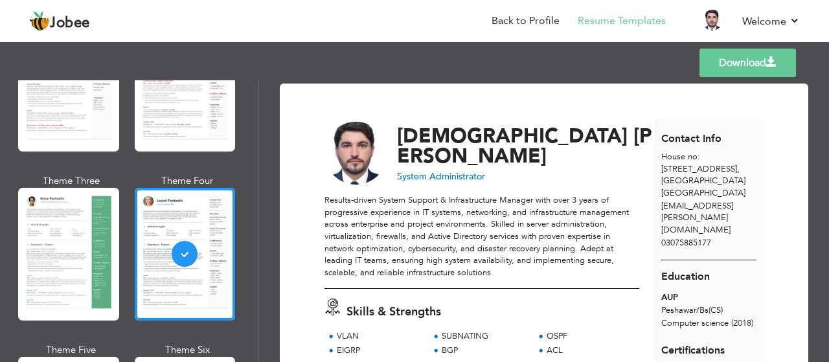
click at [721, 69] on link "Download" at bounding box center [747, 63] width 96 height 28
click at [515, 19] on link "Back to Profile" at bounding box center [525, 21] width 68 height 15
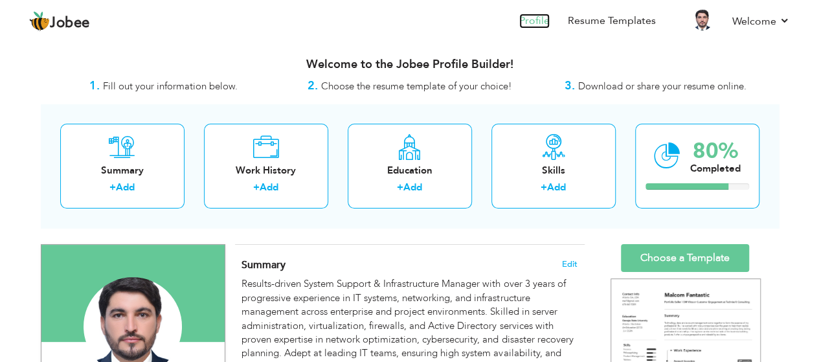
click at [534, 18] on link "Profile" at bounding box center [534, 21] width 30 height 15
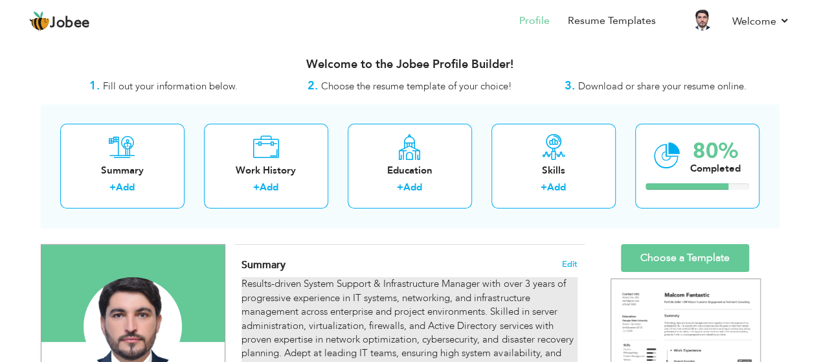
click at [346, 309] on div "Results-driven System Support & Infrastructure Manager with over 3 years of pro…" at bounding box center [409, 325] width 335 height 97
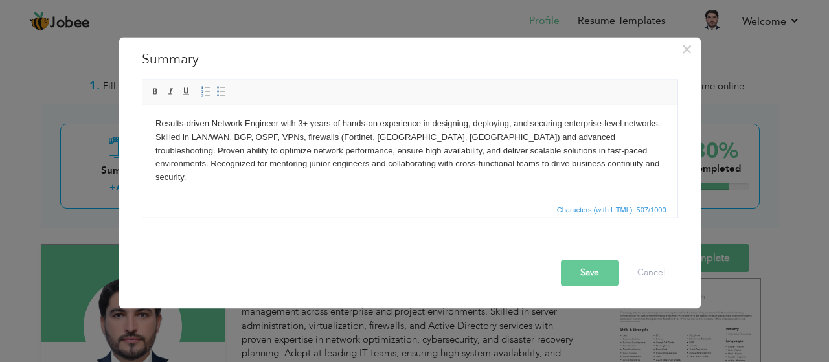
click at [591, 273] on button "Save" at bounding box center [590, 273] width 58 height 26
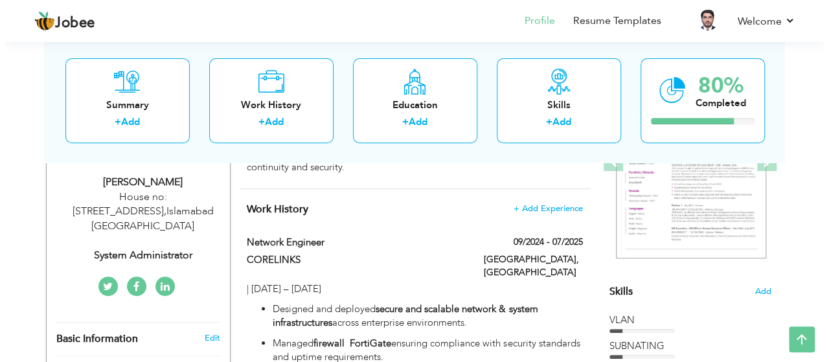
scroll to position [207, 0]
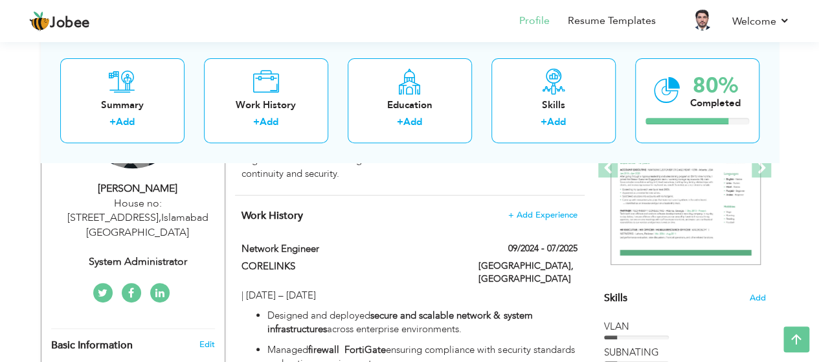
click at [155, 207] on div "House no:161 , Street no :5 , F-11/1 , Islamabad Pakistan" at bounding box center [138, 218] width 174 height 45
type input "[DEMOGRAPHIC_DATA]"
type input "[PERSON_NAME]"
type input "03075885177"
select select "number:166"
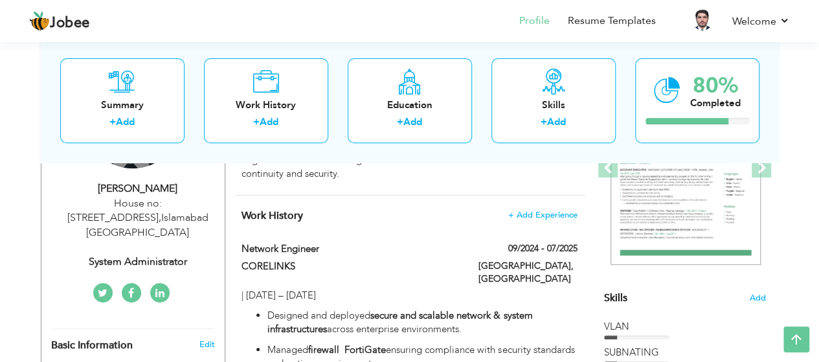
type input "[GEOGRAPHIC_DATA]"
type input "House no:[STREET_ADDRESS]"
select select "number:5"
type input "System Administrator"
type input "[URL][DOMAIN_NAME][PERSON_NAME]"
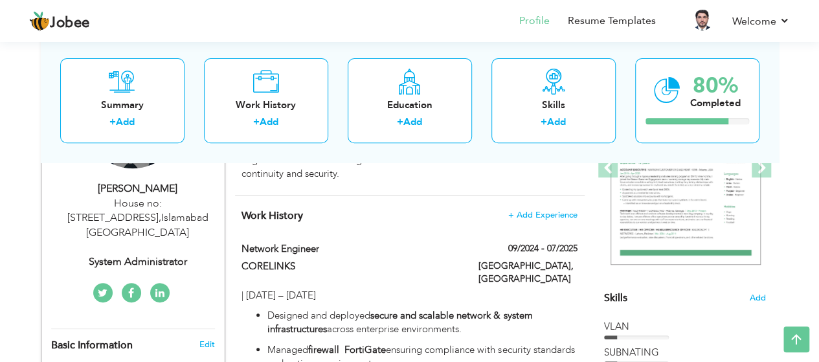
type input "[URL][DOMAIN_NAME][PERSON_NAME]"
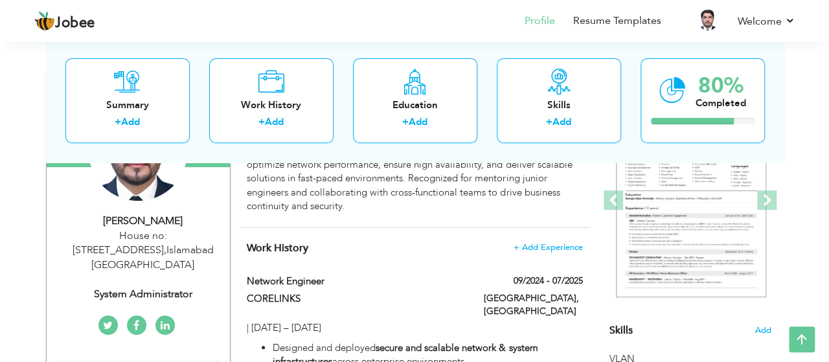
scroll to position [136, 0]
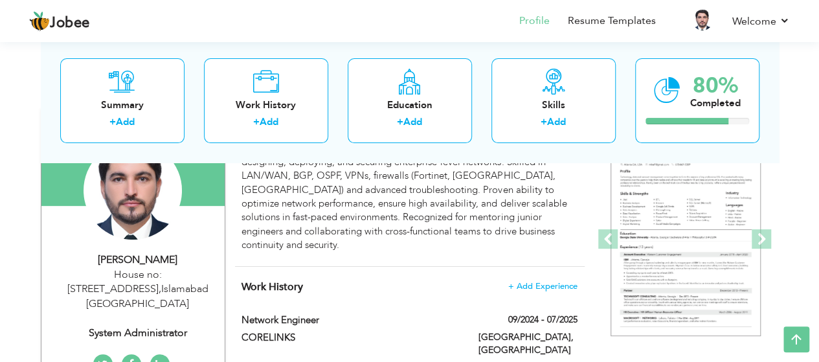
click at [139, 302] on div "[PERSON_NAME] [STREET_ADDRESS] System Administrator" at bounding box center [132, 297] width 183 height 88
type input "[DEMOGRAPHIC_DATA]"
type input "[PERSON_NAME]"
type input "03075885177"
select select "number:166"
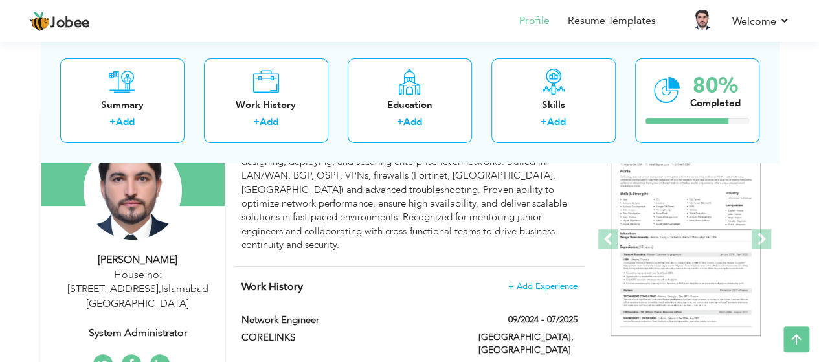
type input "[GEOGRAPHIC_DATA]"
type input "House no:[STREET_ADDRESS]"
select select "number:5"
type input "System Administrator"
type input "[URL][DOMAIN_NAME][PERSON_NAME]"
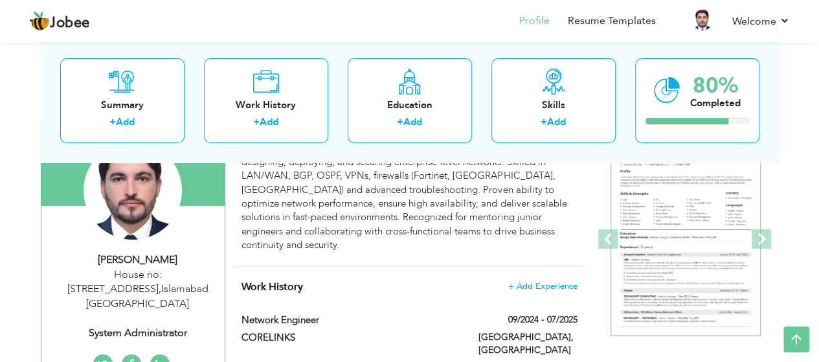
type input "[URL][DOMAIN_NAME][PERSON_NAME]"
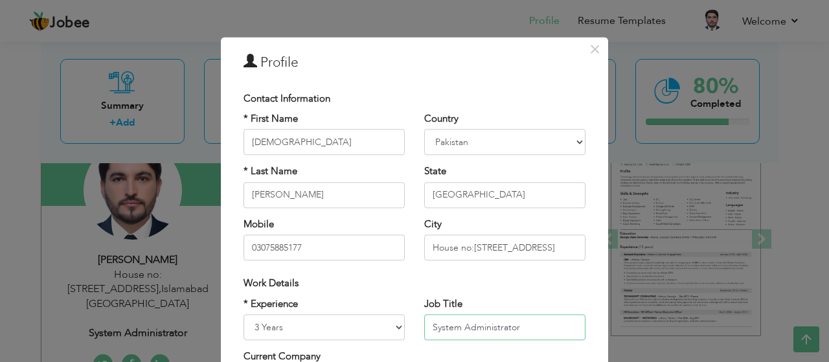
click at [526, 329] on input "System Administrator" at bounding box center [504, 327] width 161 height 26
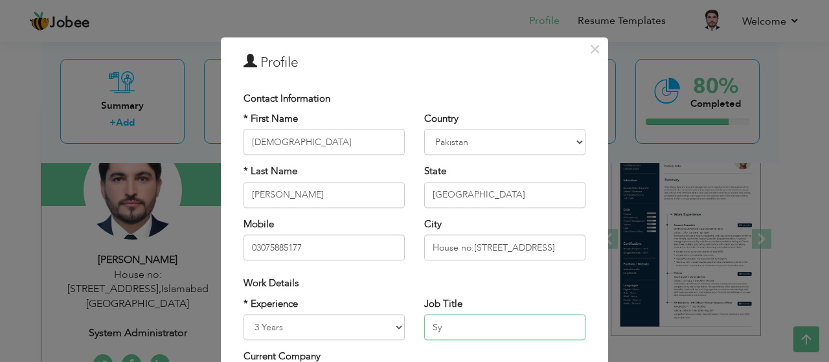
type input "S"
type input "N"
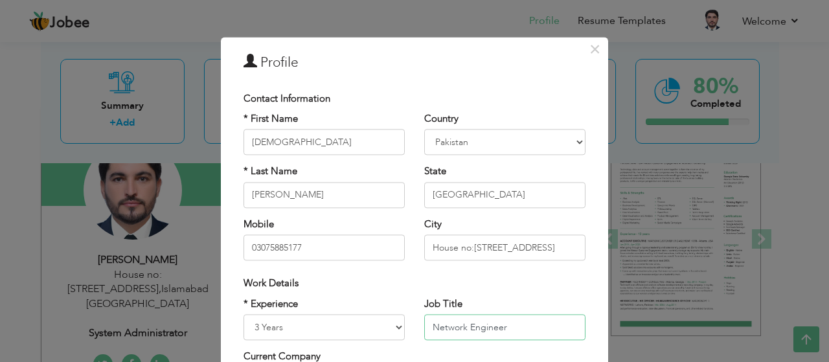
type input "Network Engineer"
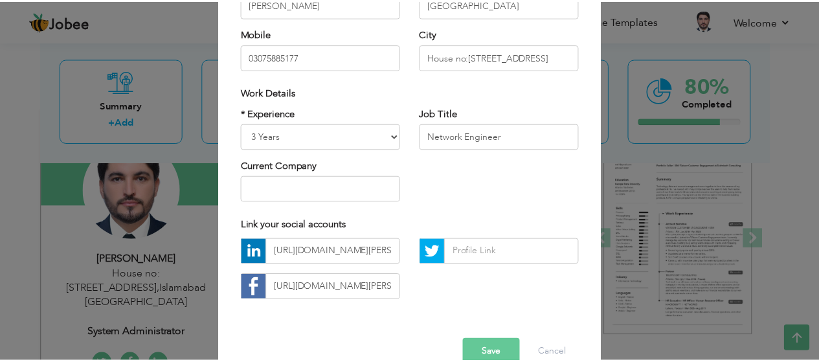
scroll to position [198, 0]
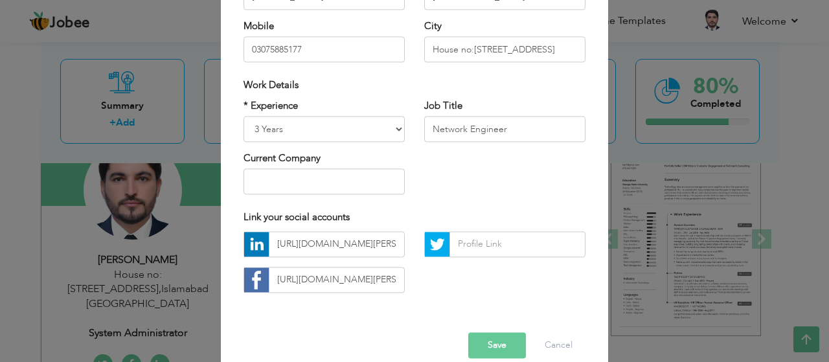
click at [491, 348] on button "Save" at bounding box center [497, 345] width 58 height 26
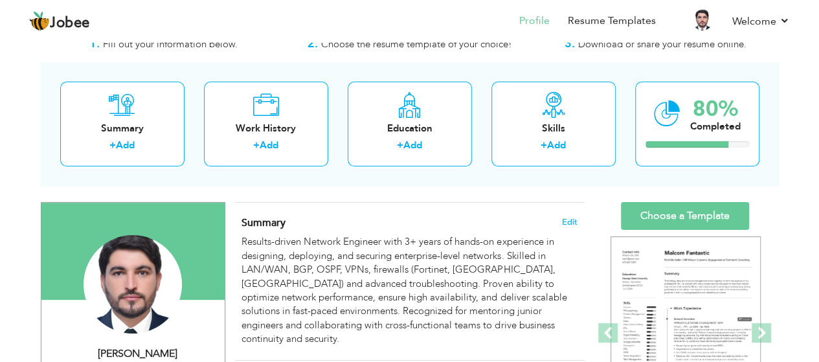
scroll to position [46, 0]
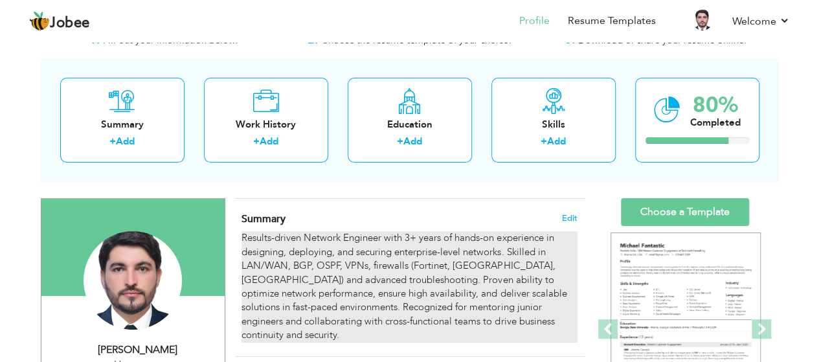
click at [538, 268] on div "Results-driven Network Engineer with 3+ years of hands-on experience in designi…" at bounding box center [409, 286] width 335 height 111
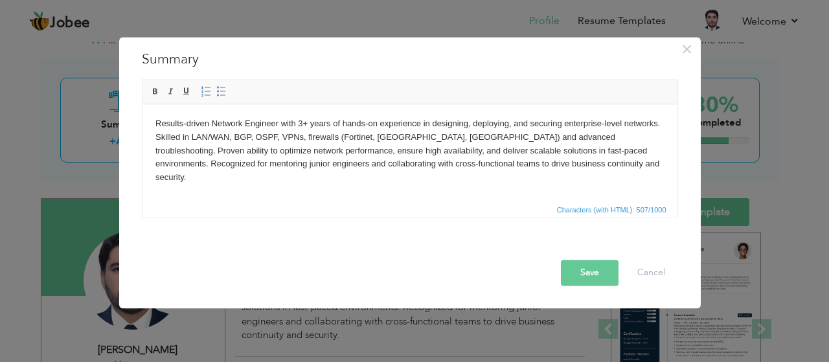
click at [455, 135] on body "Results-driven Network Engineer with 3+ years of hands-on experience in designi…" at bounding box center [409, 150] width 509 height 67
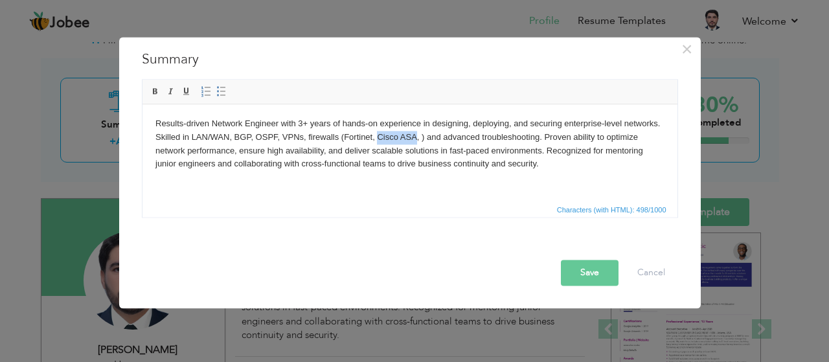
drag, startPoint x: 414, startPoint y: 134, endPoint x: 376, endPoint y: 138, distance: 38.4
click at [376, 138] on body "Results-driven Network Engineer with 3+ years of hands-on experience in designi…" at bounding box center [409, 144] width 509 height 54
click at [157, 90] on span at bounding box center [155, 91] width 10 height 10
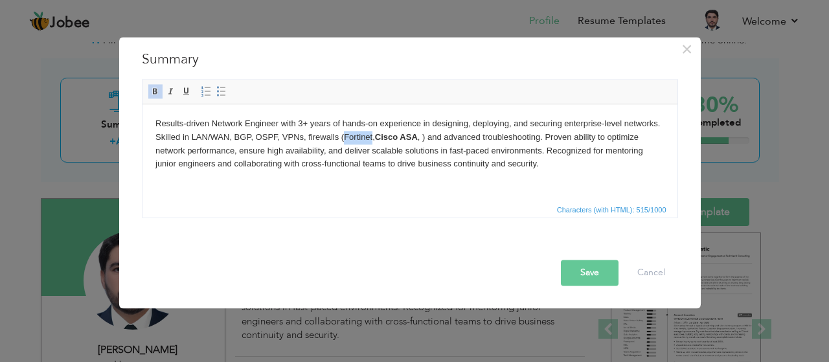
drag, startPoint x: 370, startPoint y: 137, endPoint x: 342, endPoint y: 137, distance: 28.5
click at [342, 137] on body "Results-driven Network Engineer with 3+ years of hands-on experience in designi…" at bounding box center [409, 144] width 509 height 54
click at [153, 87] on span at bounding box center [155, 91] width 10 height 10
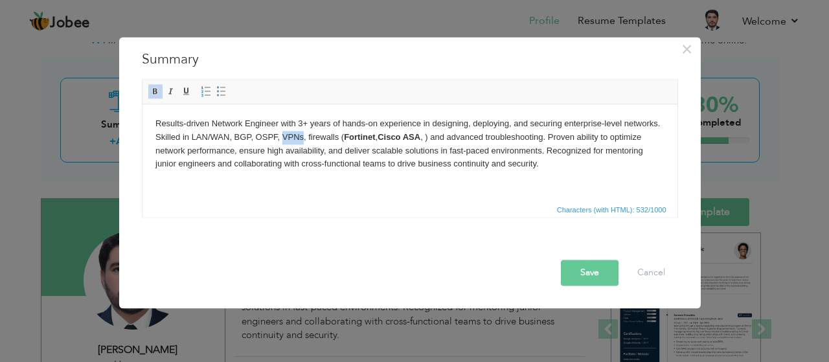
drag, startPoint x: 302, startPoint y: 135, endPoint x: 282, endPoint y: 135, distance: 19.4
click at [282, 135] on body "Results-driven Network Engineer with 3+ years of hands-on experience in designi…" at bounding box center [409, 144] width 509 height 54
click at [154, 89] on span at bounding box center [155, 91] width 10 height 10
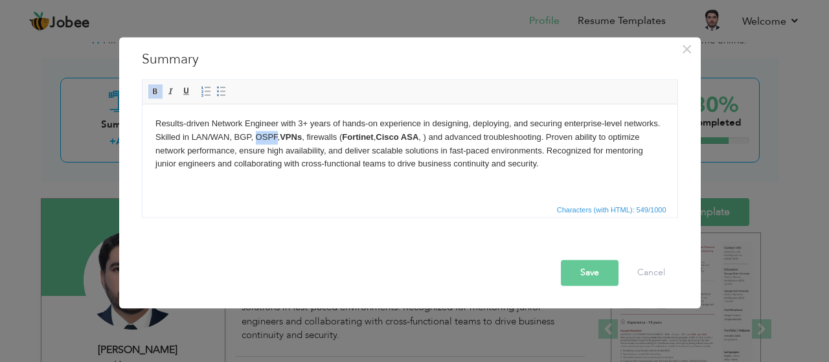
drag, startPoint x: 276, startPoint y: 134, endPoint x: 255, endPoint y: 136, distance: 20.8
click at [255, 136] on body "Results-driven Network Engineer with 3+ years of hands-on experience in designi…" at bounding box center [409, 144] width 509 height 54
click at [153, 90] on span at bounding box center [155, 91] width 10 height 10
drag, startPoint x: 250, startPoint y: 136, endPoint x: 234, endPoint y: 137, distance: 16.2
click at [234, 137] on body "Results-driven Network Engineer with 3+ years of hands-on experience in designi…" at bounding box center [409, 144] width 509 height 54
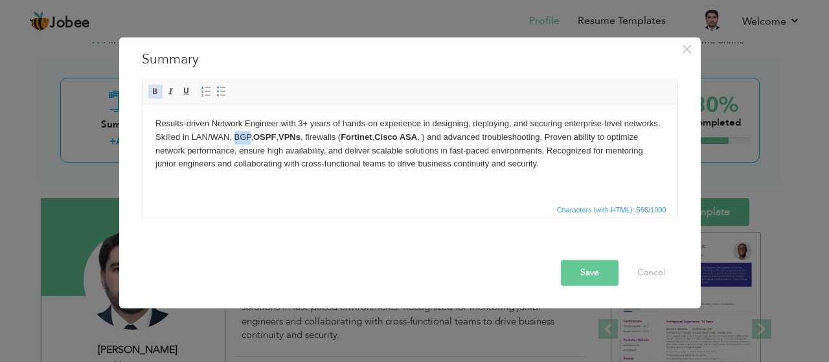
click at [155, 86] on span at bounding box center [155, 91] width 10 height 10
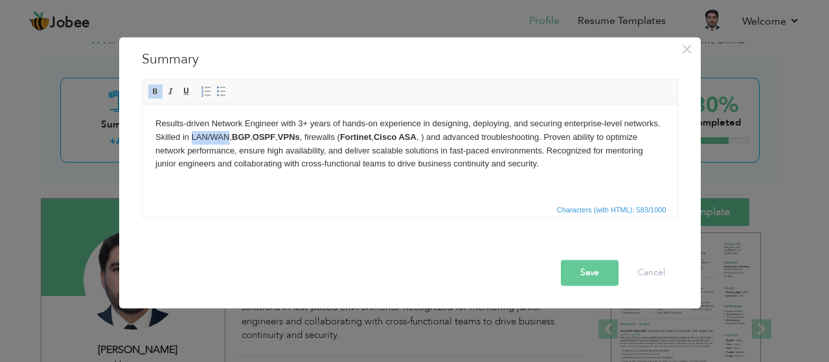
drag, startPoint x: 227, startPoint y: 137, endPoint x: 192, endPoint y: 136, distance: 35.0
click at [192, 136] on body "Results-driven Network Engineer with 3+ years of hands-on experience in designi…" at bounding box center [409, 144] width 509 height 54
click at [154, 84] on link "Bold" at bounding box center [155, 91] width 14 height 14
click at [458, 183] on html "Results-driven Network Engineer with 3+ years of hands-on experience in designi…" at bounding box center [409, 144] width 535 height 80
click at [591, 267] on button "Save" at bounding box center [590, 273] width 58 height 26
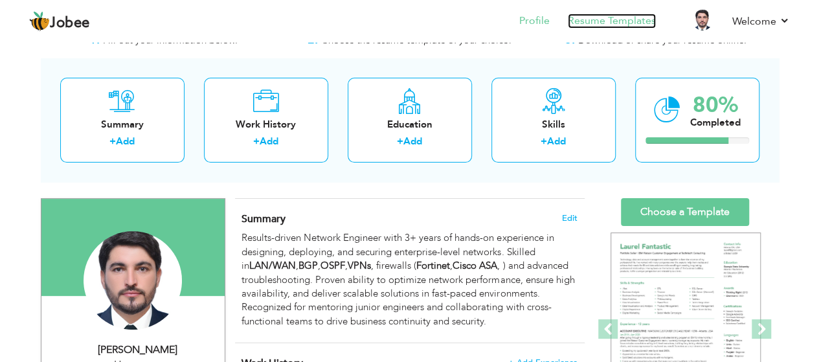
click at [633, 16] on link "Resume Templates" at bounding box center [612, 21] width 88 height 15
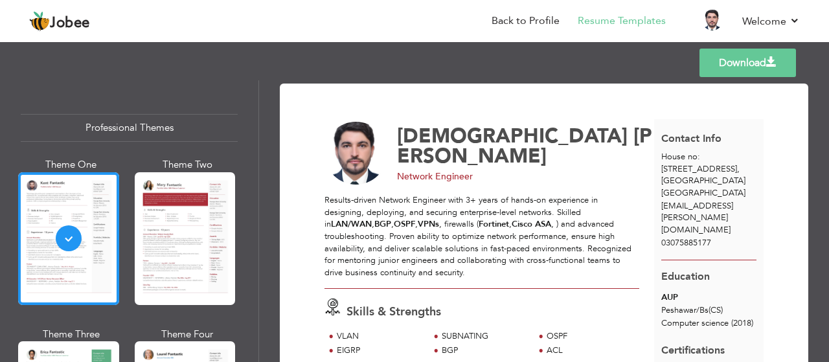
click at [725, 66] on link "Download" at bounding box center [747, 63] width 96 height 28
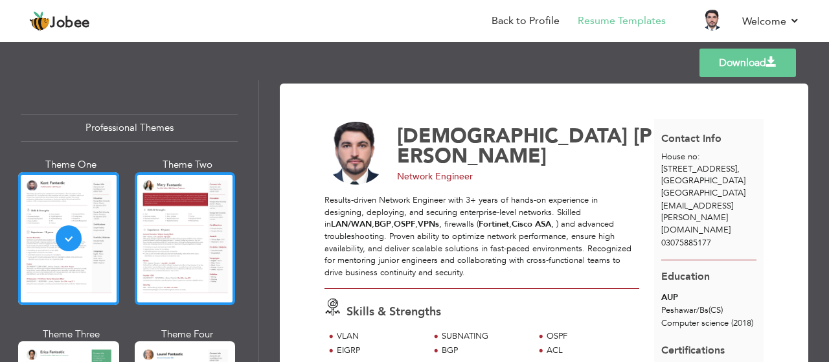
click at [177, 225] on div at bounding box center [185, 238] width 101 height 133
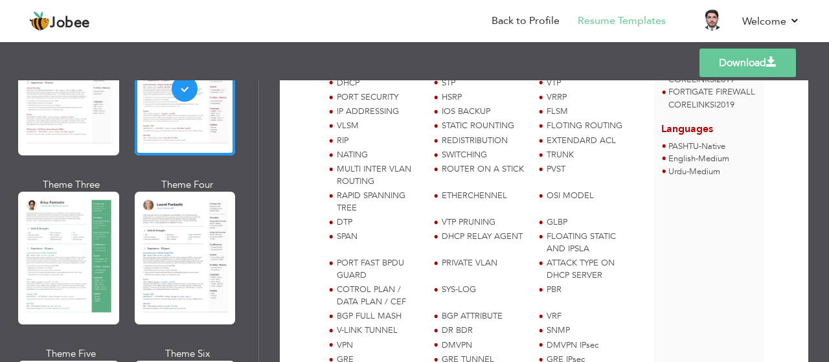
scroll to position [174, 0]
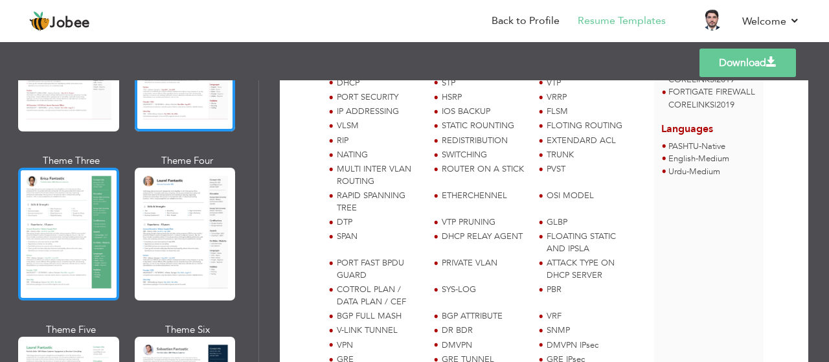
click at [78, 231] on div at bounding box center [68, 234] width 101 height 133
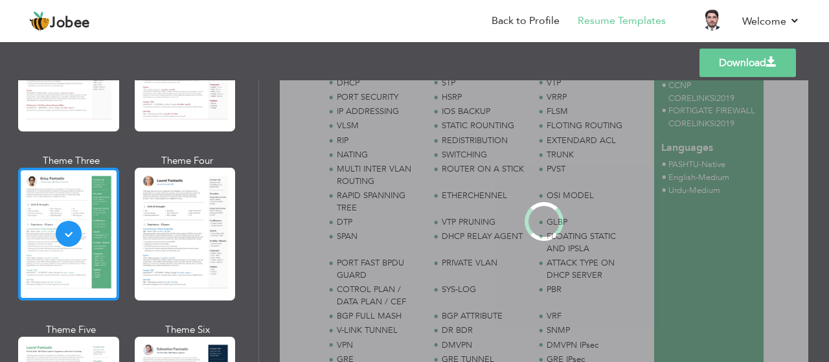
scroll to position [0, 0]
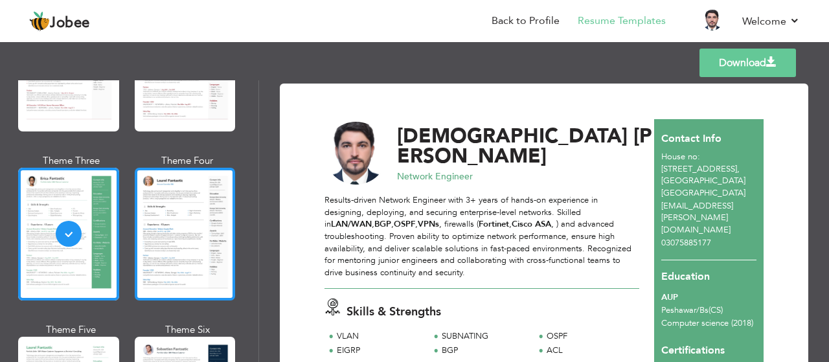
click at [170, 234] on div at bounding box center [185, 234] width 101 height 133
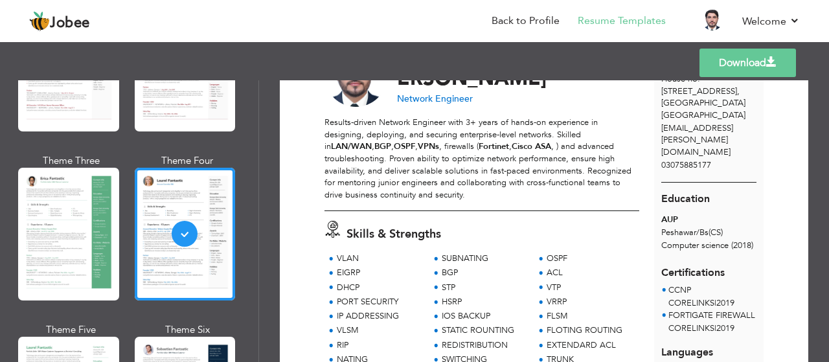
scroll to position [94, 0]
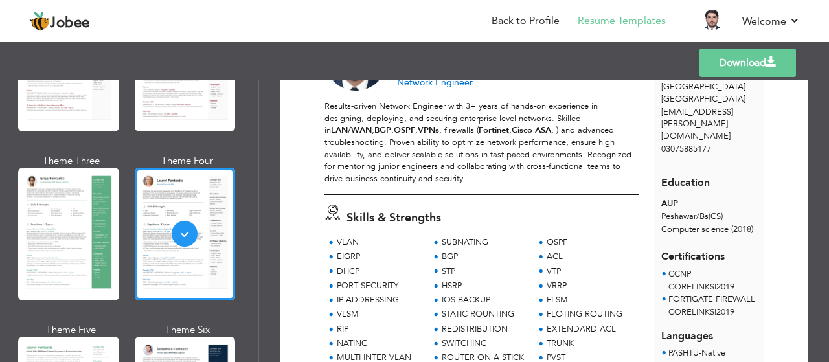
click at [745, 58] on link "Download" at bounding box center [747, 63] width 96 height 28
